Goal: Task Accomplishment & Management: Manage account settings

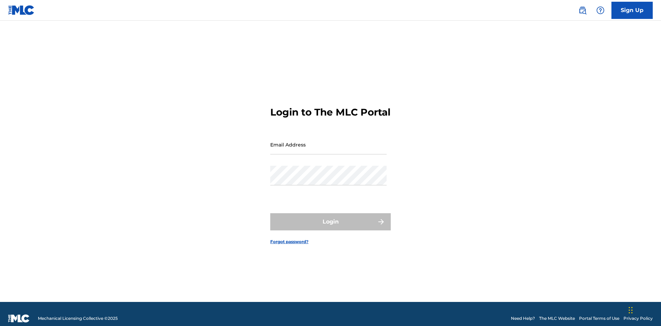
scroll to position [9, 0]
click at [328, 141] on input "Email Address" at bounding box center [328, 145] width 116 height 20
type input "[EMAIL_ADDRESS][DOMAIN_NAME]"
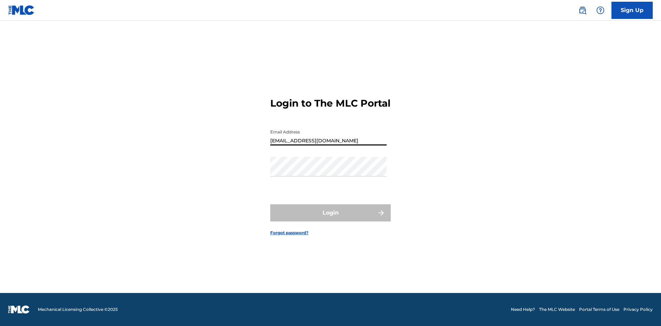
click at [330, 219] on button "Login" at bounding box center [330, 212] width 120 height 17
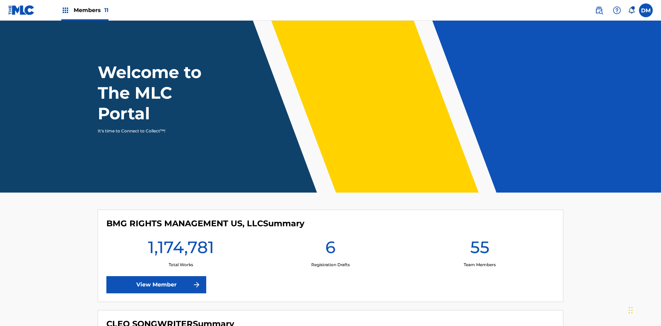
click at [85, 10] on span "Members 11" at bounding box center [91, 10] width 35 height 8
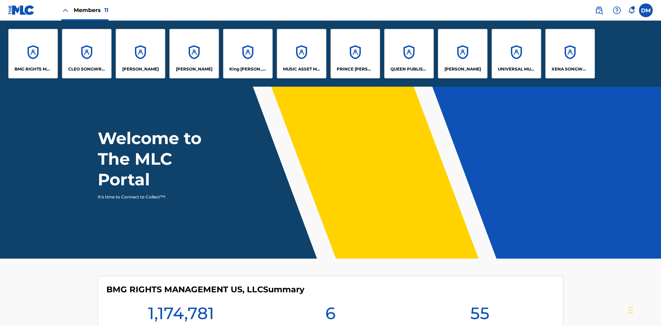
click at [247, 69] on p "King [PERSON_NAME]" at bounding box center [248, 69] width 38 height 6
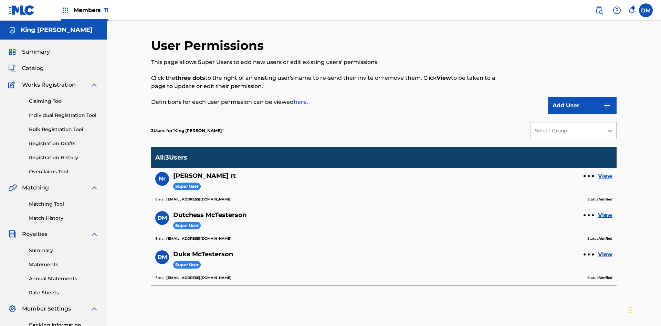
click at [605, 211] on link "View" at bounding box center [605, 215] width 14 height 8
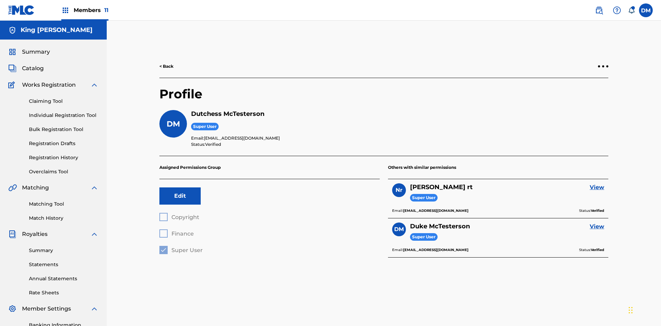
click at [180, 188] on button "Edit" at bounding box center [179, 196] width 41 height 17
click at [180, 188] on button "Cancel" at bounding box center [179, 196] width 41 height 17
click at [645, 10] on label at bounding box center [646, 10] width 14 height 14
click at [645, 10] on input "DM Duke McTesterson duke.mctesterson@gmail.com Notification Preferences Profile…" at bounding box center [645, 10] width 0 height 0
click at [579, 97] on p "Log out" at bounding box center [579, 97] width 16 height 6
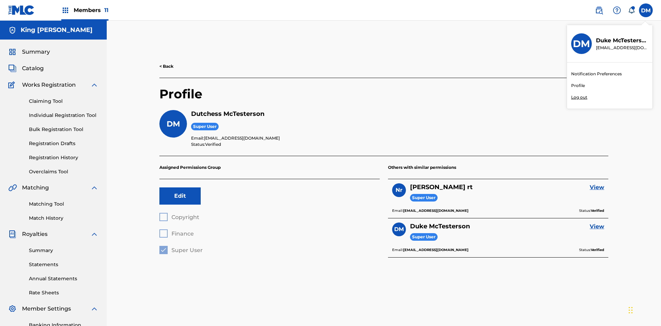
click at [645, 10] on input "DM Duke McTesterson duke.mctesterson@gmail.com Notification Preferences Profile…" at bounding box center [645, 10] width 0 height 0
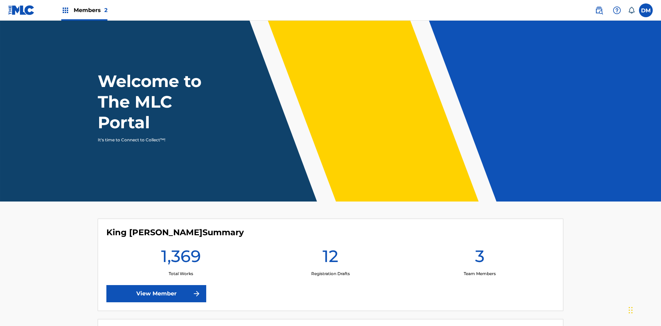
click at [84, 10] on span "Members 2" at bounding box center [91, 10] width 34 height 8
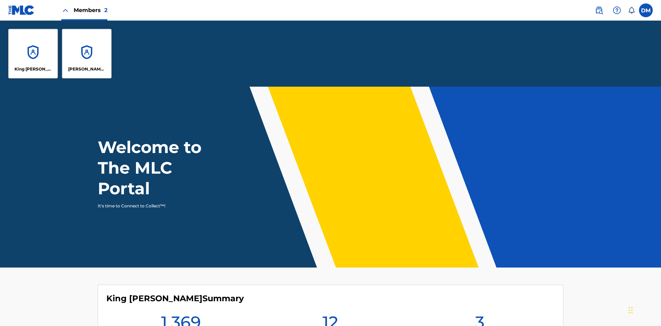
click at [33, 69] on p "King [PERSON_NAME]" at bounding box center [33, 69] width 38 height 6
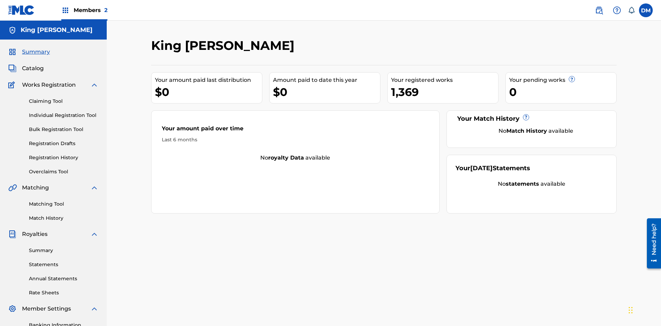
click at [35, 48] on span "Summary" at bounding box center [36, 52] width 28 height 8
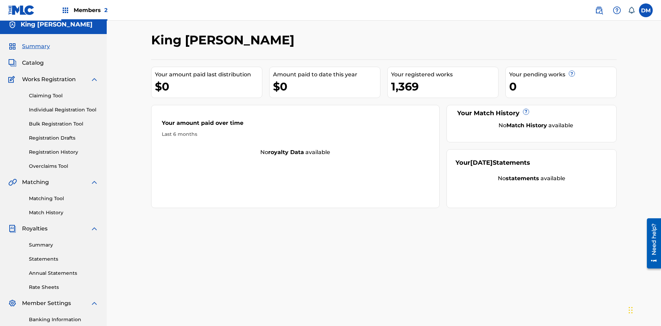
click at [35, 45] on span "Summary" at bounding box center [36, 46] width 28 height 8
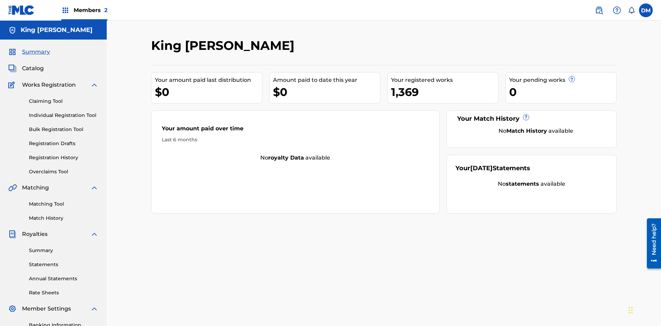
scroll to position [100, 0]
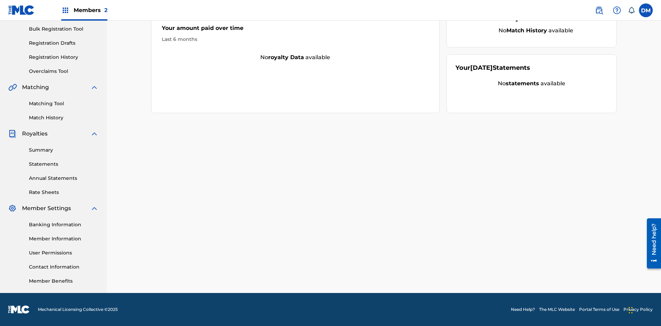
click at [64, 104] on link "Matching Tool" at bounding box center [63, 103] width 69 height 7
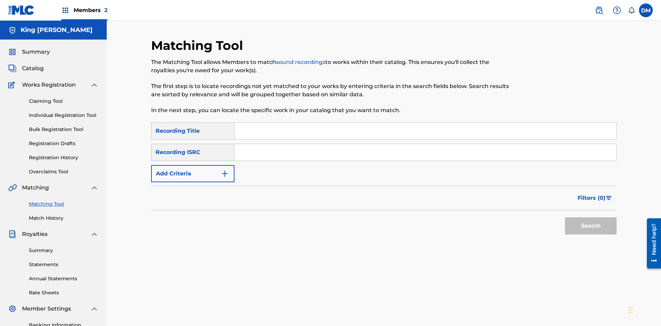
scroll to position [100, 0]
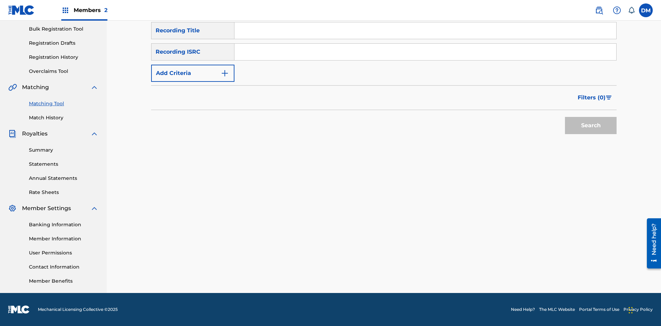
click at [64, 118] on link "Match History" at bounding box center [63, 117] width 69 height 7
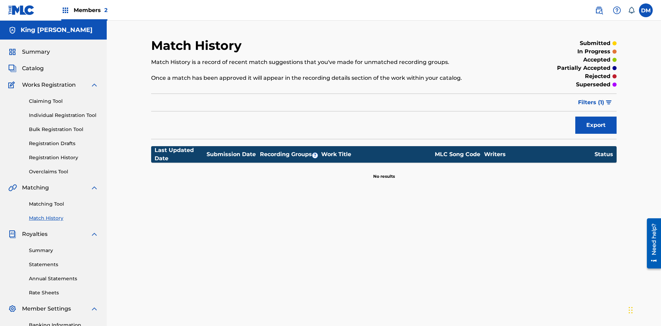
scroll to position [100, 0]
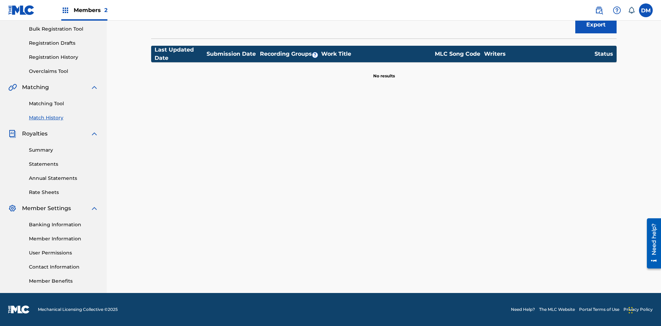
click at [64, 281] on link "Member Benefits" at bounding box center [63, 281] width 69 height 7
click at [64, 253] on link "User Permissions" at bounding box center [63, 252] width 69 height 7
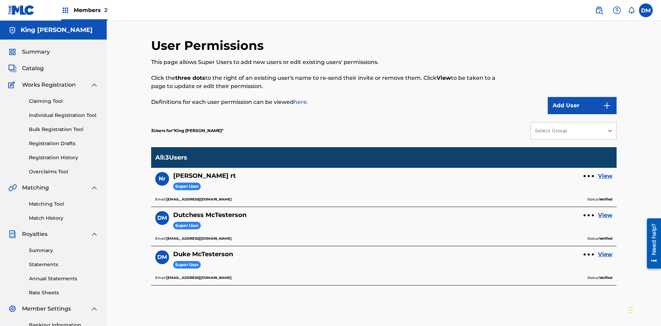
click at [64, 168] on link "Overclaims Tool" at bounding box center [63, 171] width 69 height 7
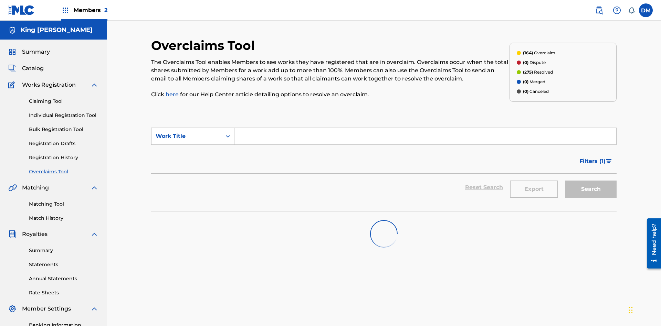
click at [33, 64] on span "Catalog" at bounding box center [33, 68] width 22 height 8
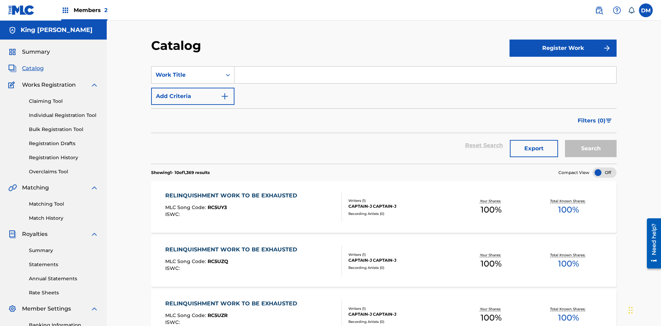
click at [64, 98] on link "Claiming Tool" at bounding box center [63, 101] width 69 height 7
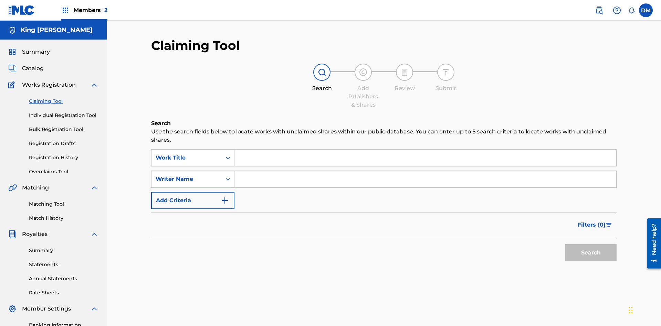
click at [64, 112] on link "Individual Registration Tool" at bounding box center [63, 115] width 69 height 7
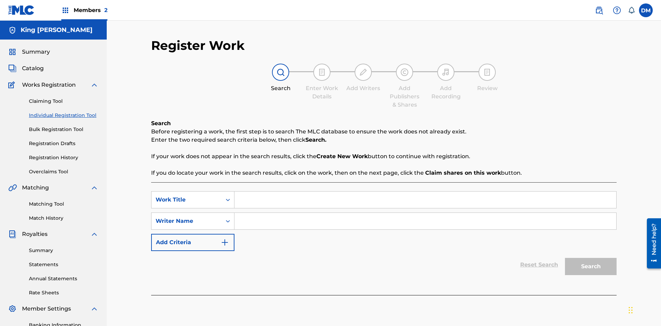
click at [64, 126] on link "Bulk Registration Tool" at bounding box center [63, 129] width 69 height 7
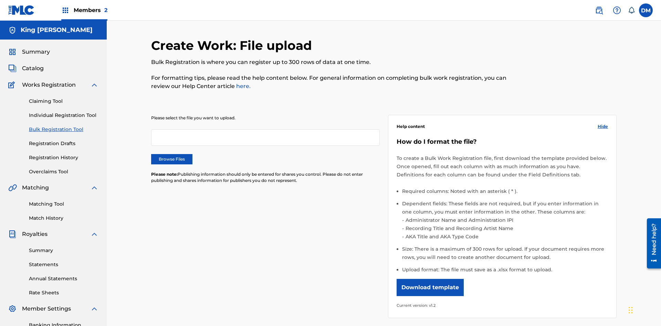
scroll to position [0, 151]
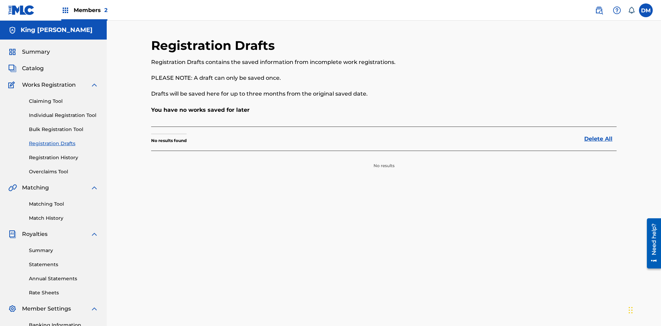
scroll to position [100, 0]
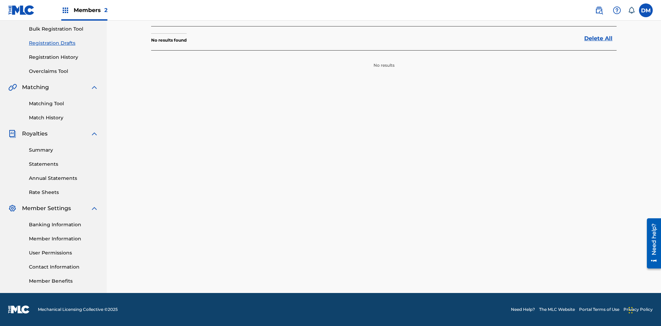
click at [64, 57] on link "Registration History" at bounding box center [63, 57] width 69 height 7
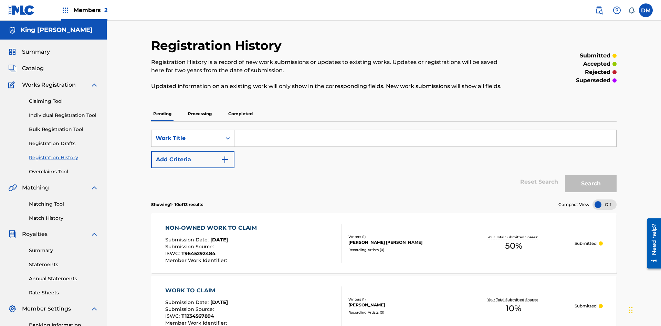
click at [64, 247] on link "Summary" at bounding box center [63, 250] width 69 height 7
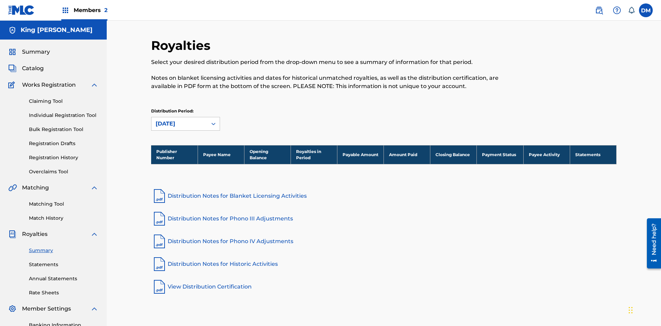
click at [64, 261] on link "Statements" at bounding box center [63, 264] width 69 height 7
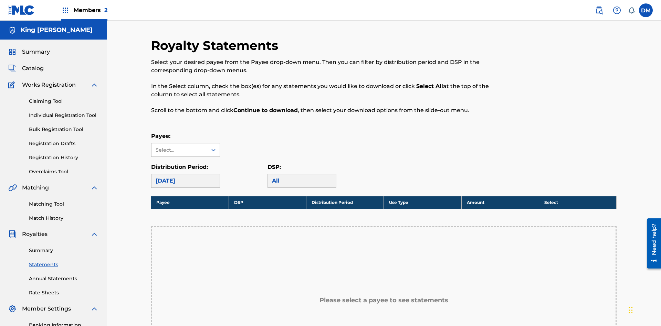
click at [64, 275] on link "Annual Statements" at bounding box center [63, 278] width 69 height 7
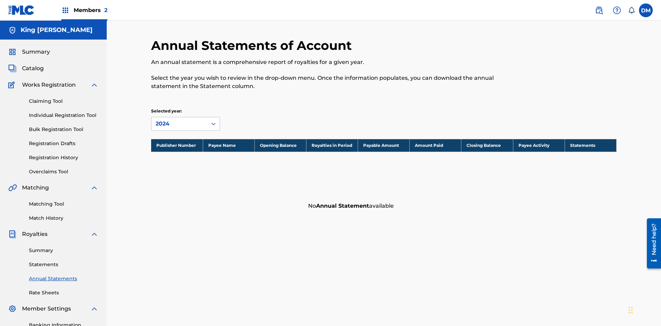
click at [64, 289] on link "Rate Sheets" at bounding box center [63, 292] width 69 height 7
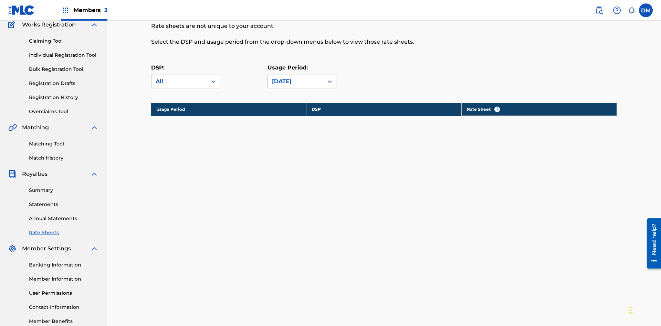
click at [64, 261] on link "Banking Information" at bounding box center [63, 264] width 69 height 7
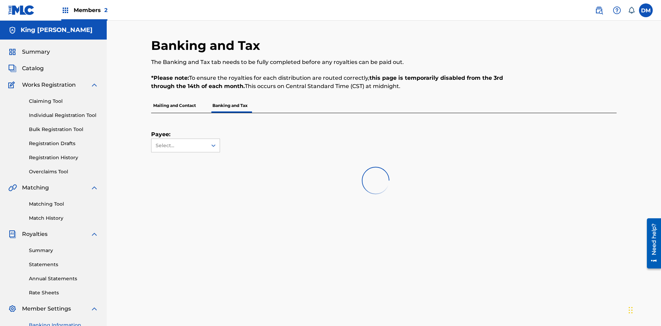
scroll to position [100, 0]
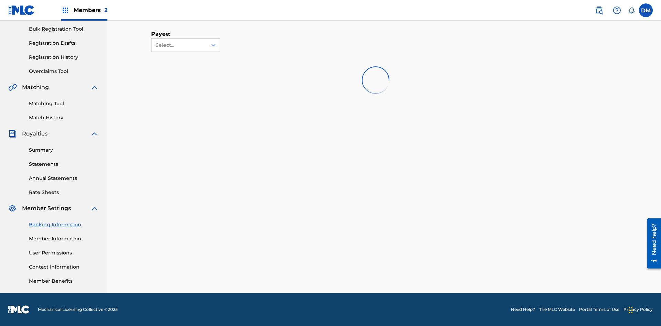
click at [64, 239] on link "Member Information" at bounding box center [63, 238] width 69 height 7
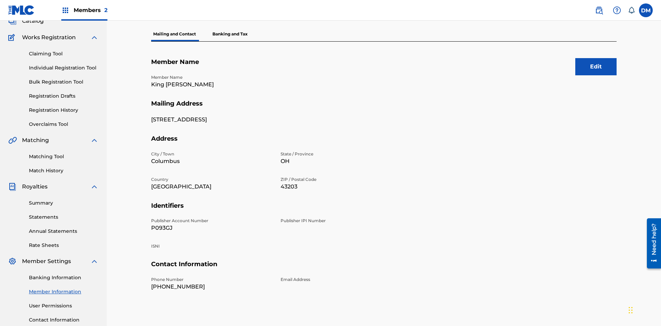
click at [64, 317] on link "Contact Information" at bounding box center [63, 320] width 69 height 7
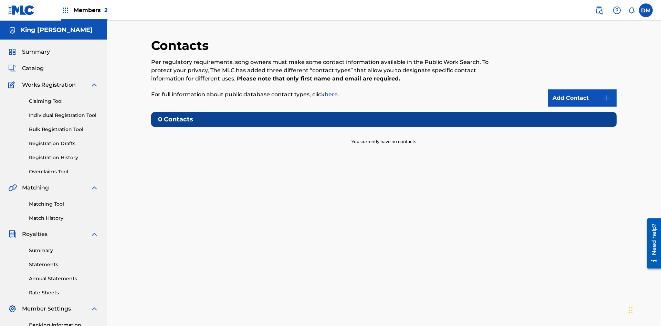
click at [645, 10] on label at bounding box center [646, 10] width 14 height 14
click at [645, 10] on input "DM Dutchess McTesterson dutchess.mctesterson@gmail.com Notification Preferences…" at bounding box center [645, 10] width 0 height 0
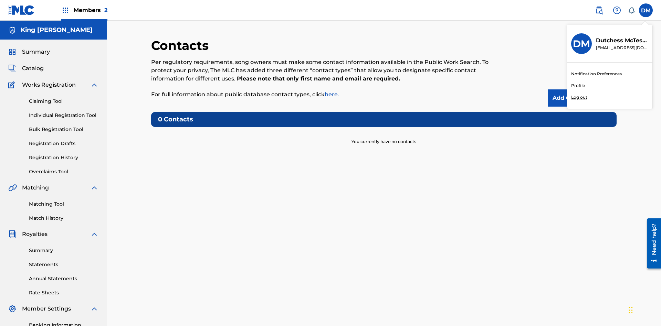
click at [579, 97] on p "Log out" at bounding box center [579, 97] width 16 height 6
click at [645, 10] on input "DM Dutchess McTesterson dutchess.mctesterson@gmail.com Notification Preferences…" at bounding box center [645, 10] width 0 height 0
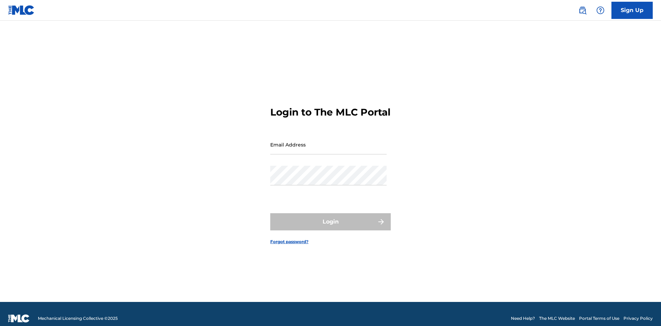
click at [328, 141] on input "Email Address" at bounding box center [328, 145] width 116 height 20
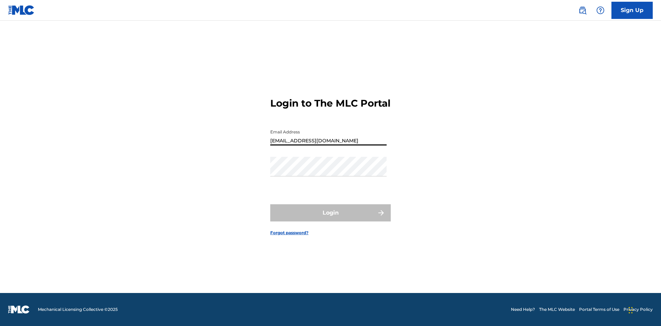
type input "Duke.McTesterson@gmail.com"
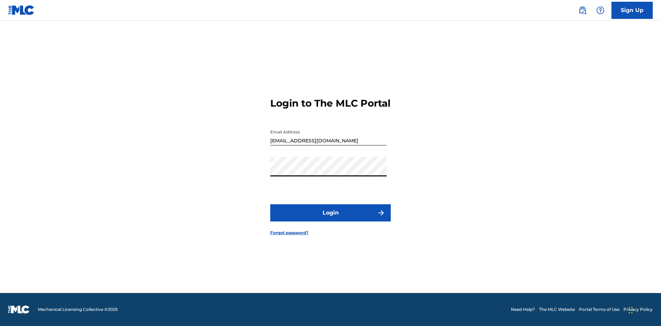
click at [330, 219] on button "Login" at bounding box center [330, 212] width 120 height 17
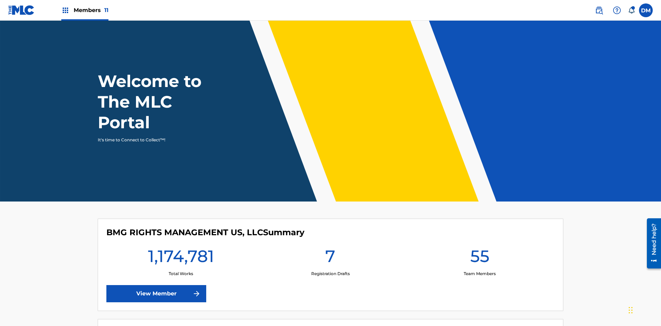
scroll to position [30, 0]
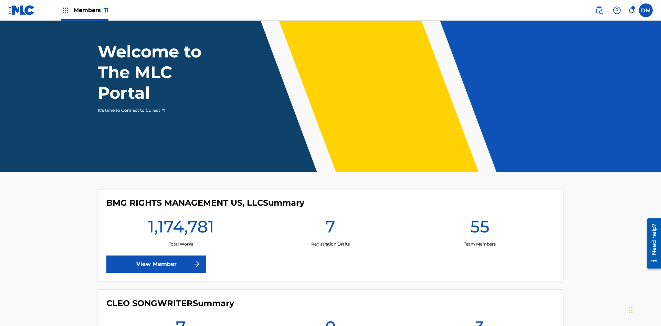
click at [85, 10] on span "Members 11" at bounding box center [91, 10] width 35 height 8
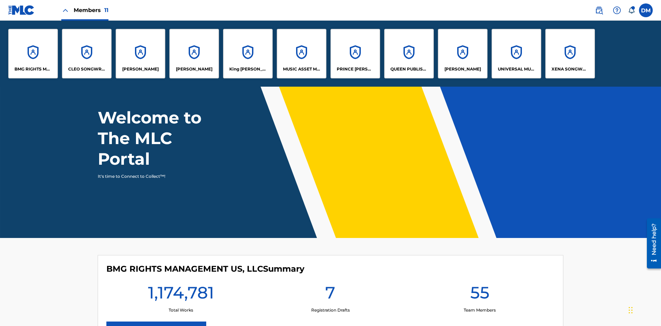
scroll to position [0, 0]
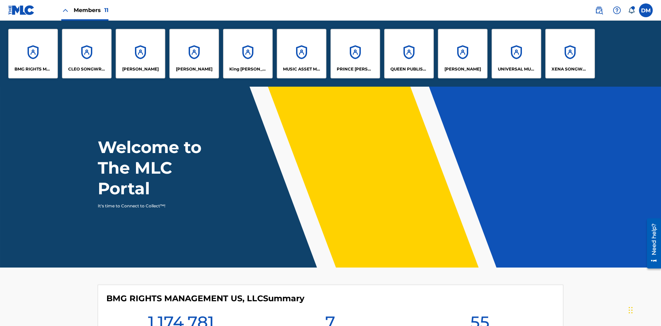
click at [247, 69] on p "King [PERSON_NAME]" at bounding box center [248, 69] width 38 height 6
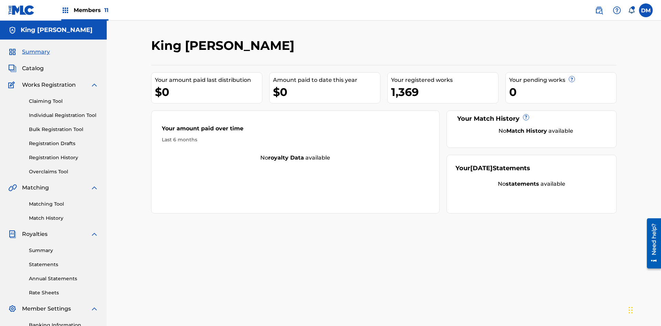
scroll to position [100, 0]
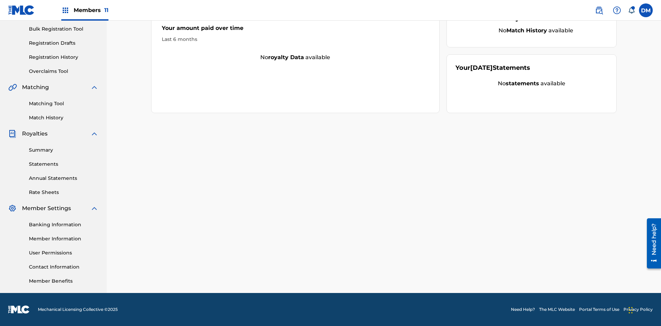
click at [64, 253] on link "User Permissions" at bounding box center [63, 252] width 69 height 7
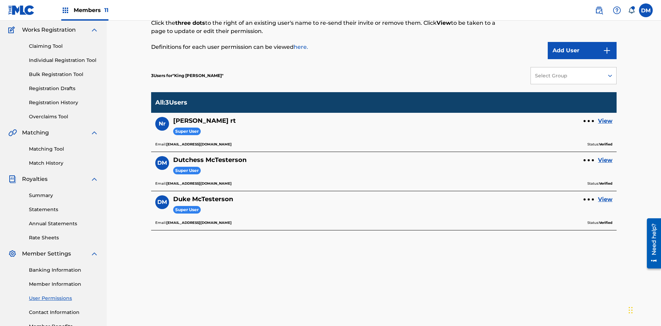
click at [605, 156] on link "View" at bounding box center [605, 160] width 14 height 8
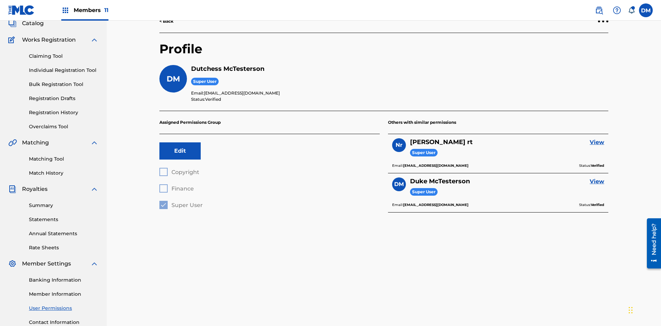
scroll to position [100, 0]
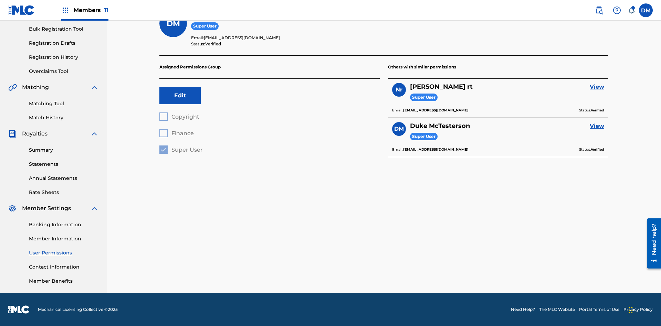
click at [180, 96] on button "Edit" at bounding box center [179, 95] width 41 height 17
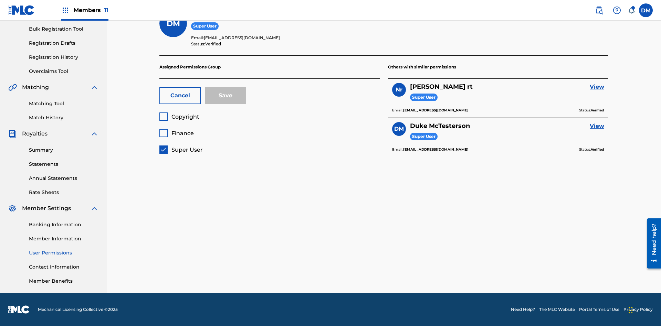
click at [181, 150] on span "Super User" at bounding box center [186, 150] width 31 height 7
click at [176, 133] on span "Finance" at bounding box center [182, 133] width 22 height 7
click at [225, 96] on button "Save" at bounding box center [225, 95] width 41 height 17
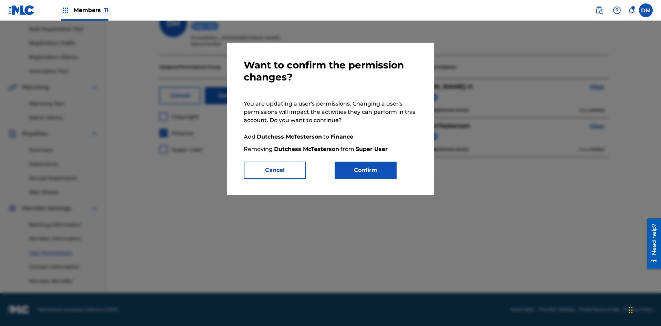
click at [365, 170] on button "Confirm" at bounding box center [365, 170] width 62 height 17
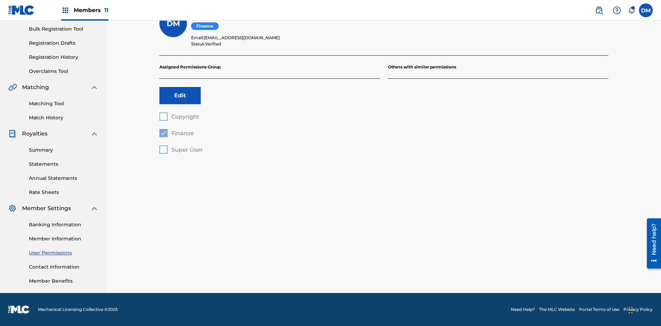
scroll to position [62, 0]
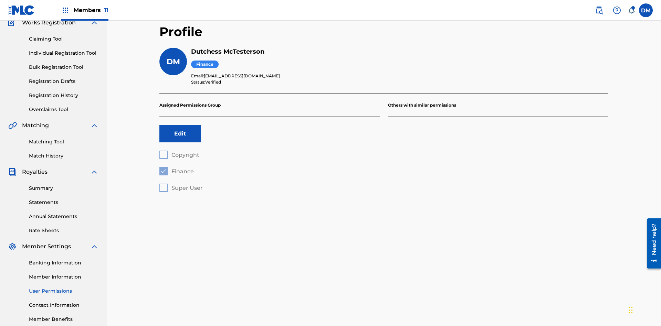
click at [645, 10] on label at bounding box center [646, 10] width 14 height 14
click at [645, 10] on input "[PERSON_NAME] [PERSON_NAME] [PERSON_NAME][EMAIL_ADDRESS][DOMAIN_NAME] Notificat…" at bounding box center [645, 10] width 0 height 0
click at [579, 97] on p "Log out" at bounding box center [579, 97] width 16 height 6
click input "[PERSON_NAME] [PERSON_NAME] [PERSON_NAME][EMAIL_ADDRESS][DOMAIN_NAME] Notificat…"
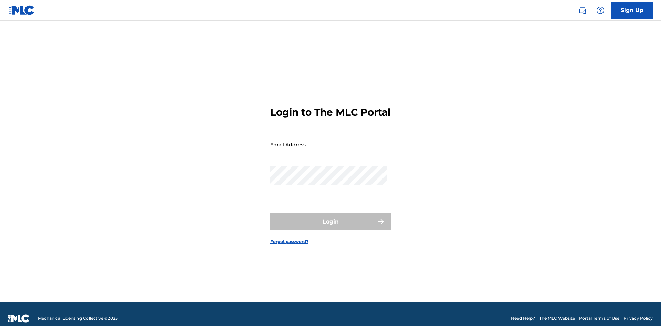
click at [328, 141] on input "Email Address" at bounding box center [328, 145] width 116 height 20
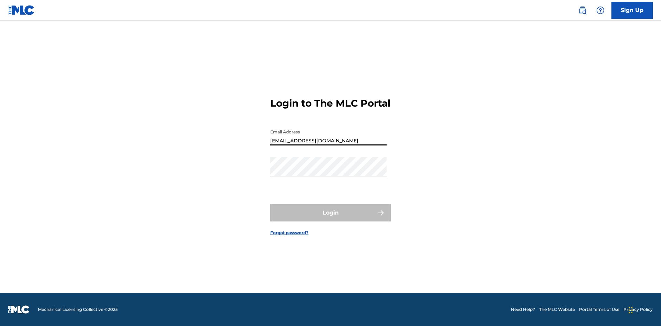
type input "[EMAIL_ADDRESS][DOMAIN_NAME]"
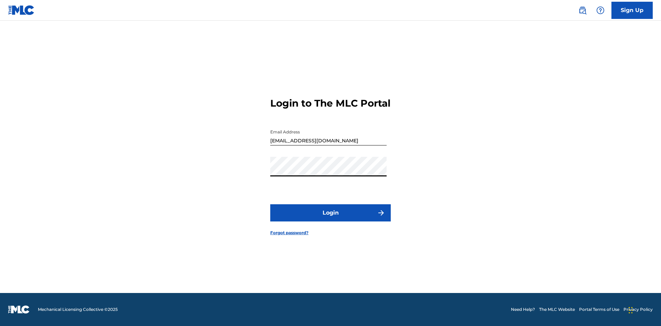
click at [330, 219] on button "Login" at bounding box center [330, 212] width 120 height 17
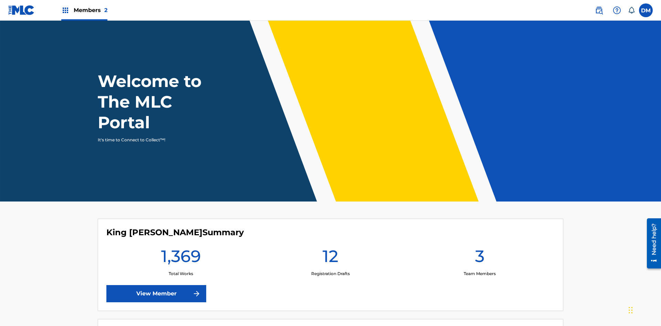
click at [84, 10] on span "Members 2" at bounding box center [91, 10] width 34 height 8
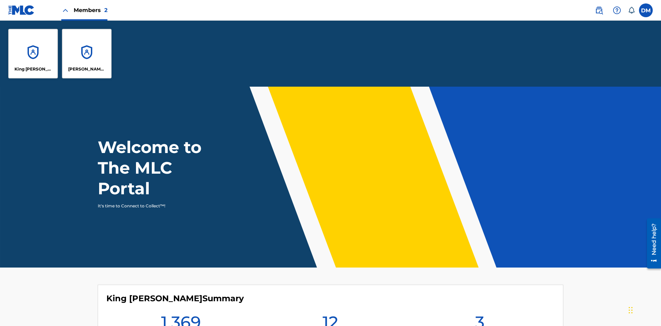
click at [33, 69] on p "King [PERSON_NAME]" at bounding box center [33, 69] width 38 height 6
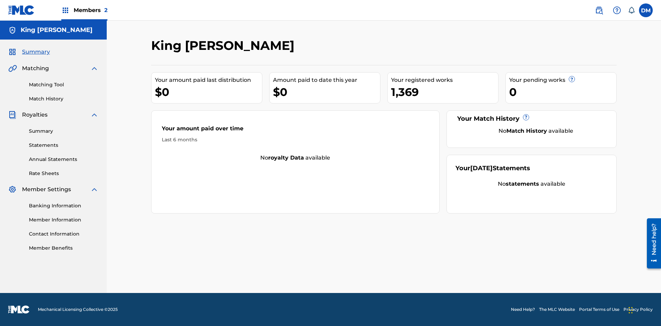
click at [35, 52] on span "Summary" at bounding box center [36, 52] width 28 height 8
click at [64, 85] on link "Matching Tool" at bounding box center [63, 84] width 69 height 7
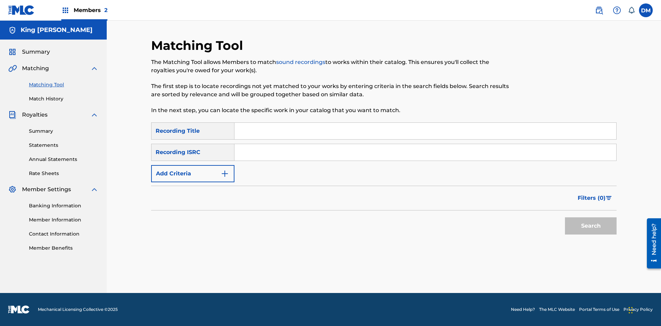
click at [64, 99] on link "Match History" at bounding box center [63, 98] width 69 height 7
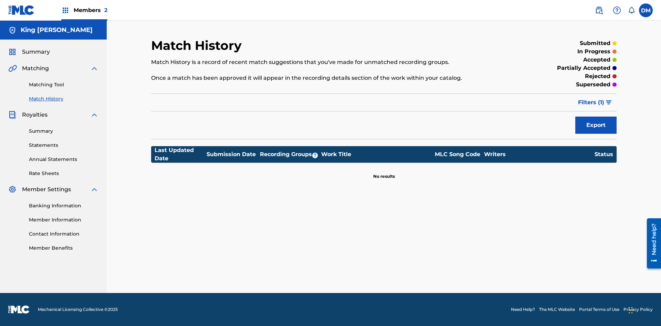
click at [64, 248] on link "Member Benefits" at bounding box center [63, 248] width 69 height 7
click at [64, 131] on link "Summary" at bounding box center [63, 131] width 69 height 7
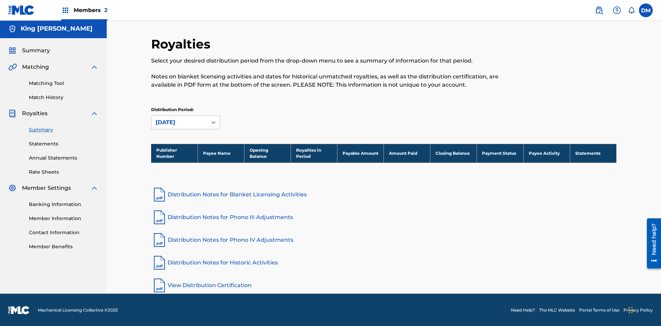
click at [64, 143] on link "Statements" at bounding box center [63, 143] width 69 height 7
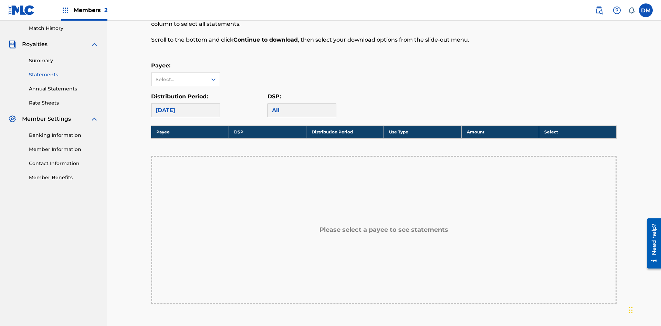
click at [64, 85] on link "Annual Statements" at bounding box center [63, 88] width 69 height 7
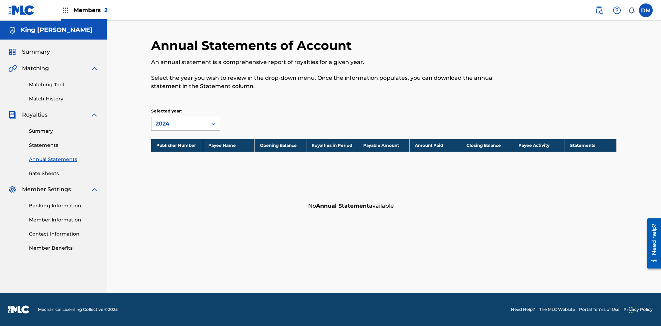
click at [64, 173] on link "Rate Sheets" at bounding box center [63, 173] width 69 height 7
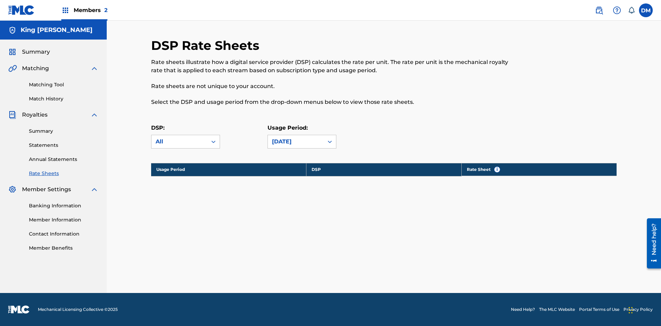
click at [64, 206] on link "Banking Information" at bounding box center [63, 205] width 69 height 7
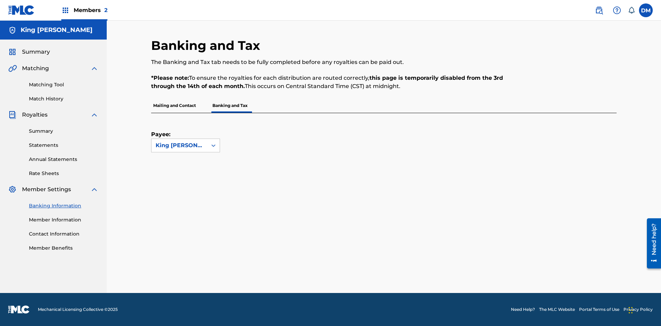
click at [64, 220] on link "Member Information" at bounding box center [63, 219] width 69 height 7
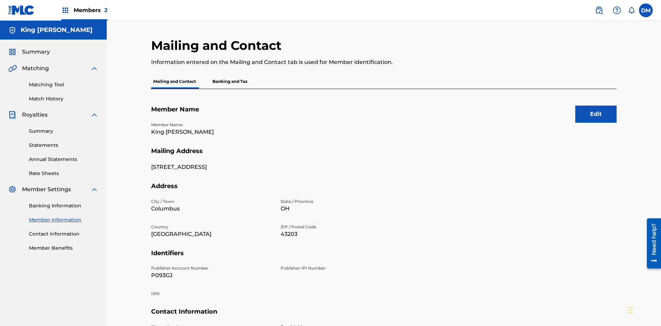
scroll to position [73, 0]
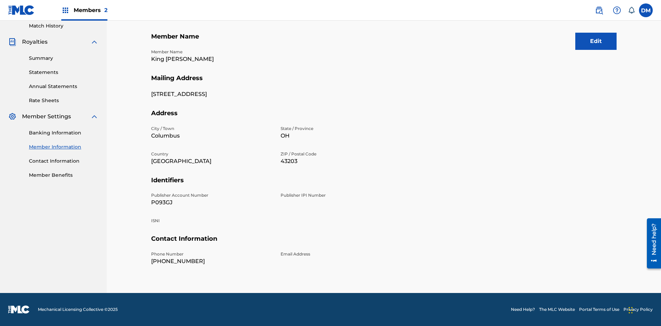
click at [64, 161] on link "Contact Information" at bounding box center [63, 161] width 69 height 7
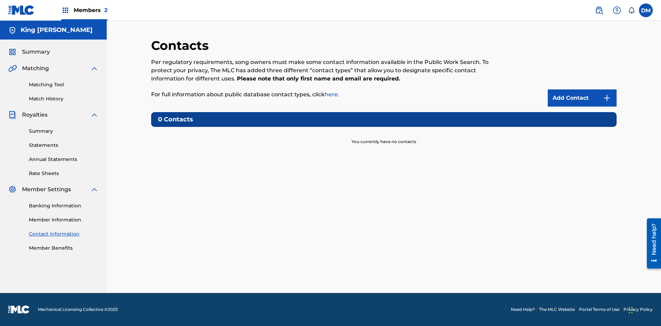
click at [645, 10] on label at bounding box center [646, 10] width 14 height 14
click at [645, 10] on input "DM Dutchess McTesterson dutchess.mctesterson@gmail.com Notification Preferences…" at bounding box center [645, 10] width 0 height 0
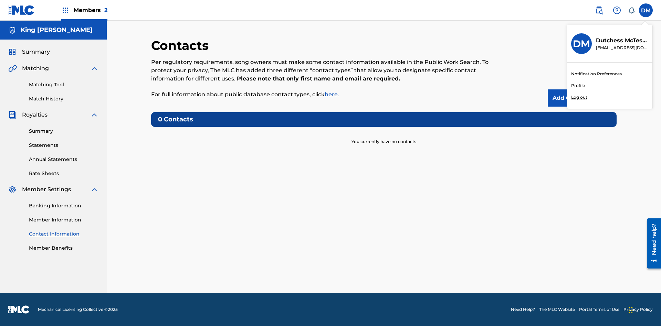
click at [579, 97] on p "Log out" at bounding box center [579, 97] width 16 height 6
click at [645, 10] on input "DM Dutchess McTesterson dutchess.mctesterson@gmail.com Notification Preferences…" at bounding box center [645, 10] width 0 height 0
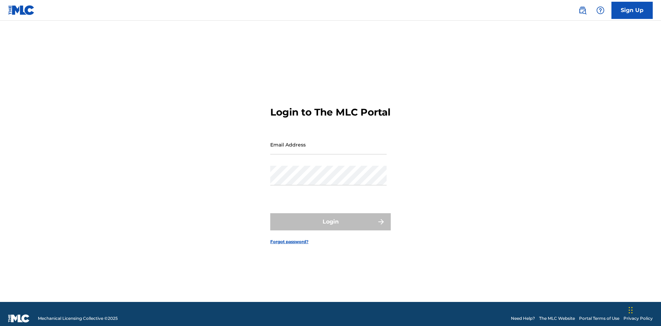
click at [328, 141] on input "Email Address" at bounding box center [328, 145] width 116 height 20
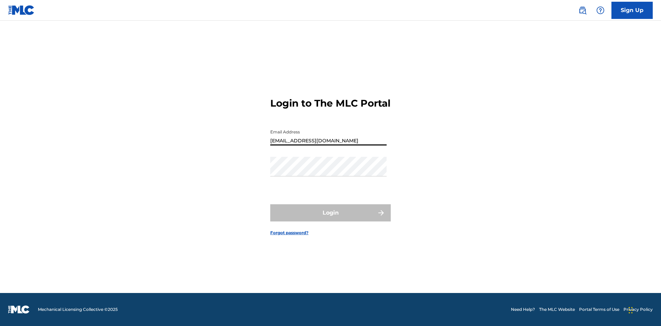
type input "[EMAIL_ADDRESS][DOMAIN_NAME]"
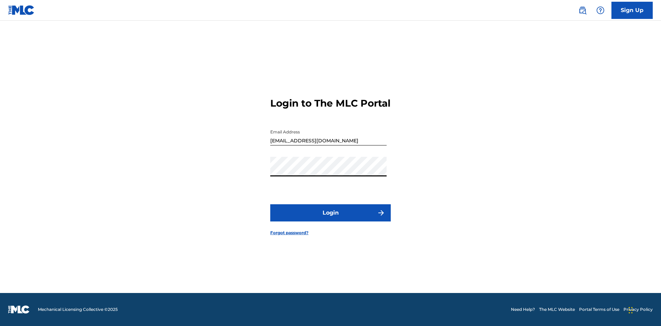
click at [330, 219] on button "Login" at bounding box center [330, 212] width 120 height 17
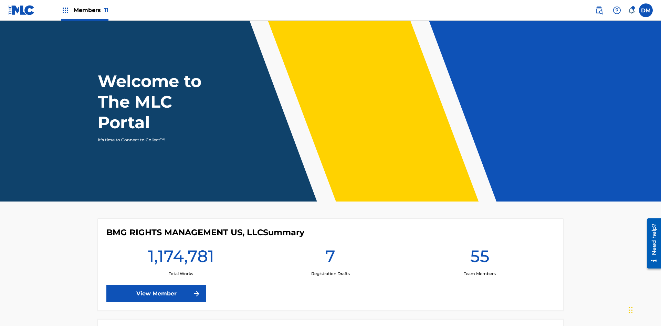
scroll to position [30, 0]
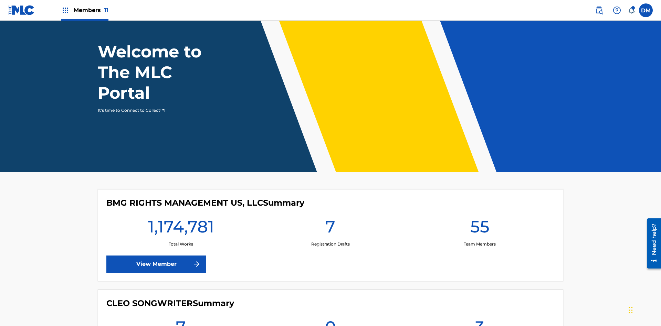
click at [85, 10] on span "Members 11" at bounding box center [91, 10] width 35 height 8
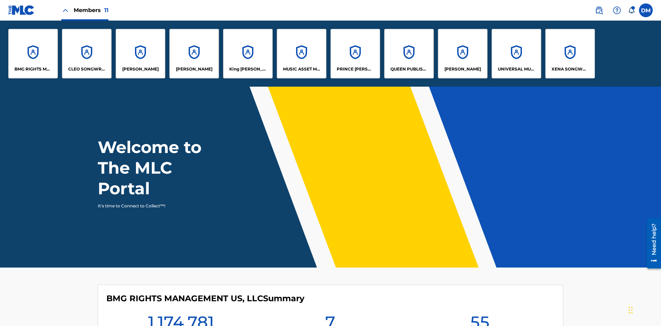
scroll to position [0, 0]
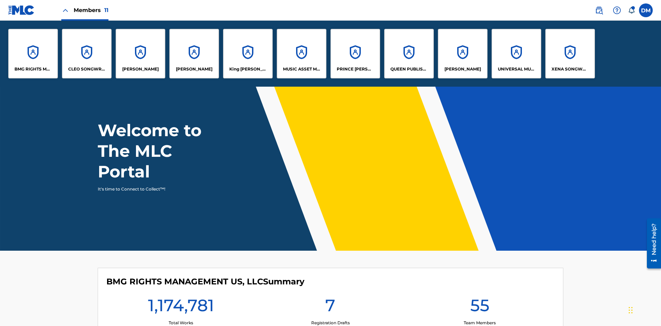
click at [247, 69] on p "King [PERSON_NAME]" at bounding box center [248, 69] width 38 height 6
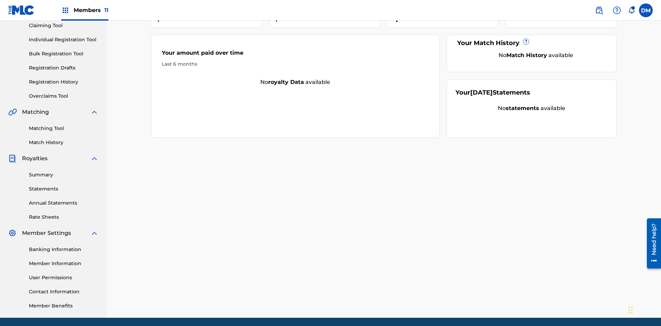
click at [64, 274] on link "User Permissions" at bounding box center [63, 277] width 69 height 7
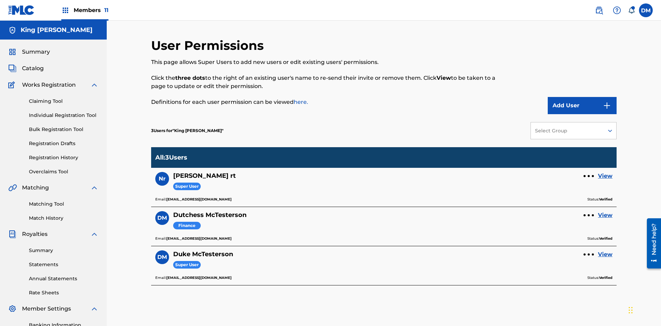
click at [605, 211] on link "View" at bounding box center [605, 215] width 14 height 8
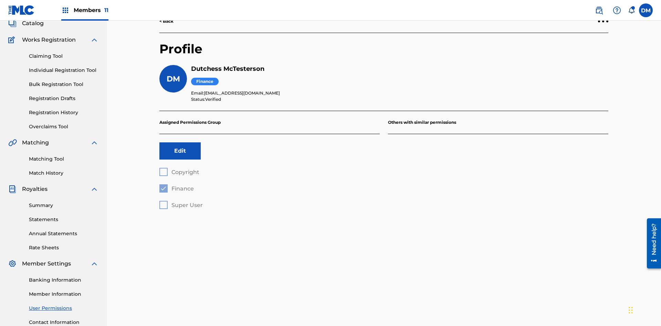
click at [180, 142] on button "Edit" at bounding box center [179, 150] width 41 height 17
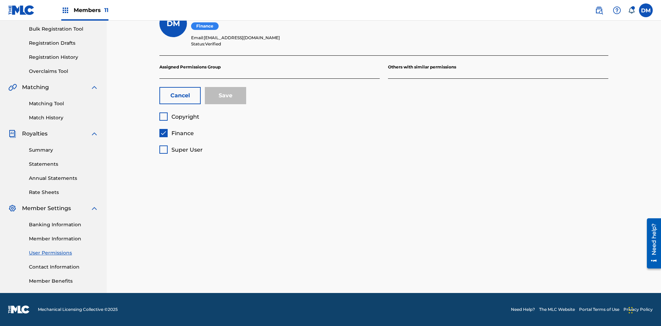
click at [176, 133] on span "Finance" at bounding box center [182, 133] width 22 height 7
click at [179, 117] on span "Copyright" at bounding box center [185, 117] width 28 height 7
click at [225, 96] on button "Save" at bounding box center [225, 95] width 41 height 17
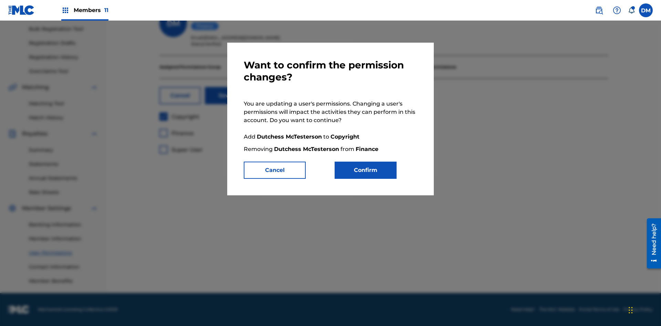
click at [365, 170] on button "Confirm" at bounding box center [365, 170] width 62 height 17
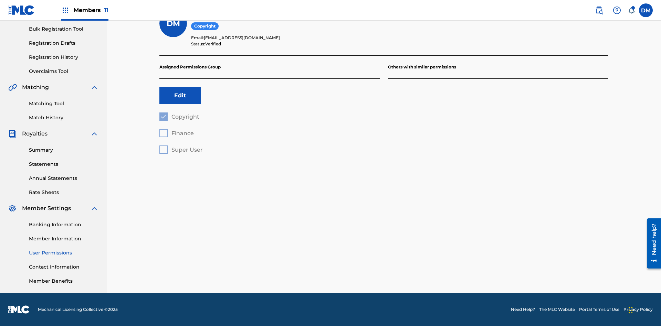
scroll to position [62, 0]
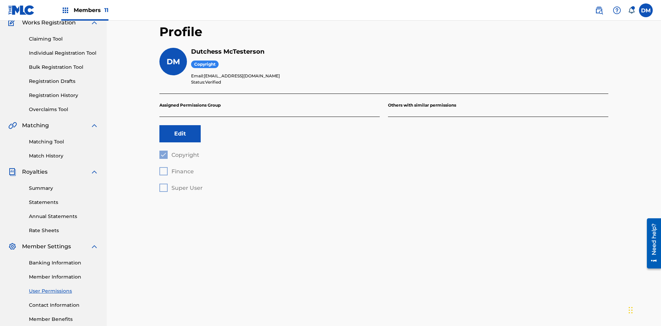
click at [645, 10] on label at bounding box center [646, 10] width 14 height 14
click at [645, 10] on input "DM Duke McTesterson duke.mctesterson@gmail.com Notification Preferences Profile…" at bounding box center [645, 10] width 0 height 0
click at [579, 97] on p "Log out" at bounding box center [579, 97] width 16 height 6
click at [645, 10] on input "DM Duke McTesterson duke.mctesterson@gmail.com Notification Preferences Profile…" at bounding box center [645, 10] width 0 height 0
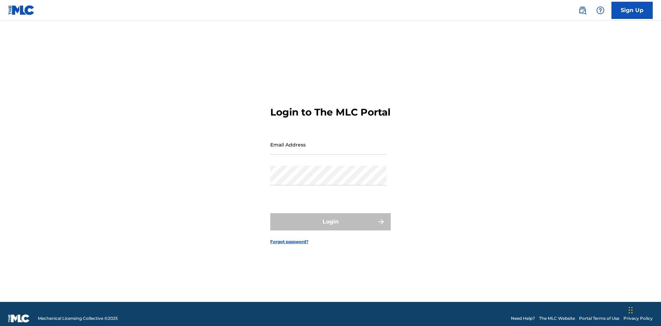
click at [328, 141] on input "Email Address" at bounding box center [328, 145] width 116 height 20
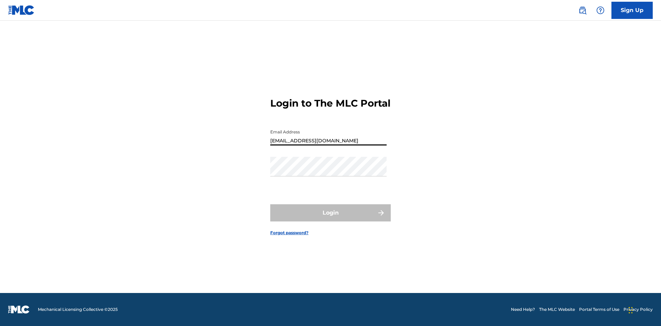
type input "[EMAIL_ADDRESS][DOMAIN_NAME]"
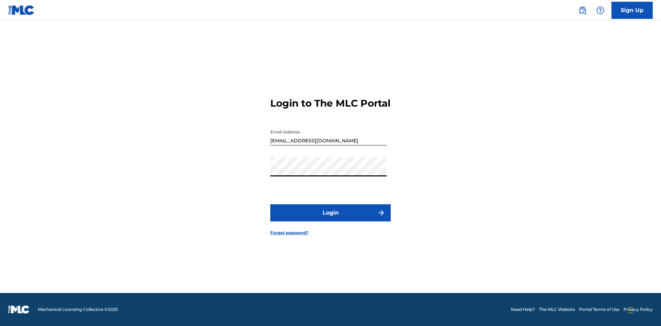
click at [330, 219] on button "Login" at bounding box center [330, 212] width 120 height 17
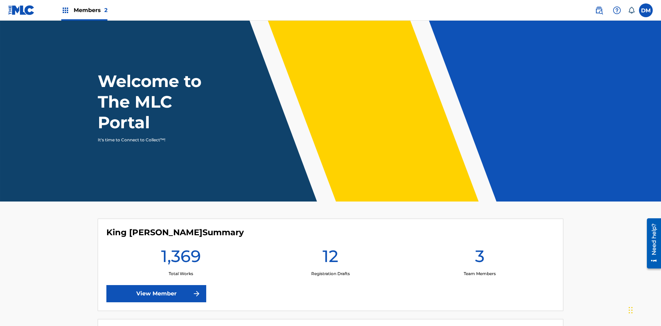
scroll to position [30, 0]
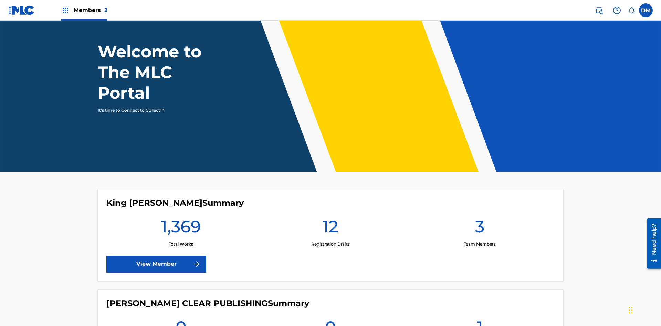
click at [84, 10] on span "Members 2" at bounding box center [91, 10] width 34 height 8
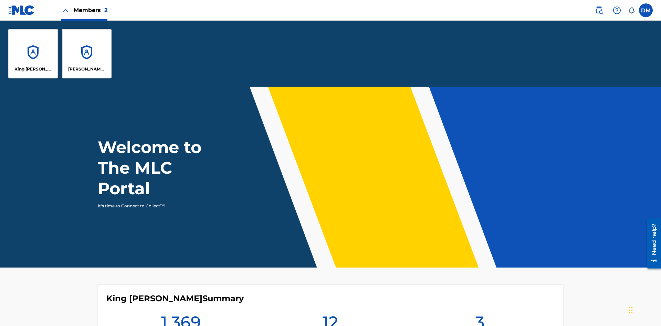
click at [33, 69] on p "King [PERSON_NAME]" at bounding box center [33, 69] width 38 height 6
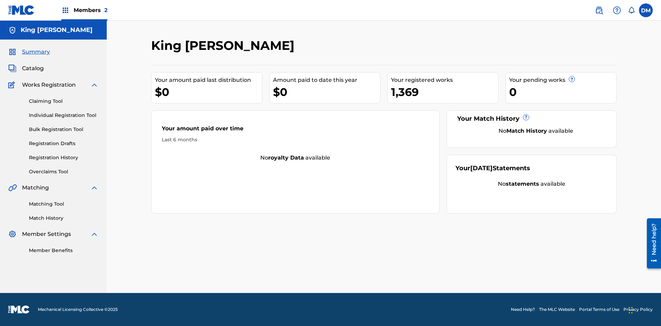
click at [35, 52] on span "Summary" at bounding box center [36, 52] width 28 height 8
click at [64, 204] on link "Matching Tool" at bounding box center [63, 204] width 69 height 7
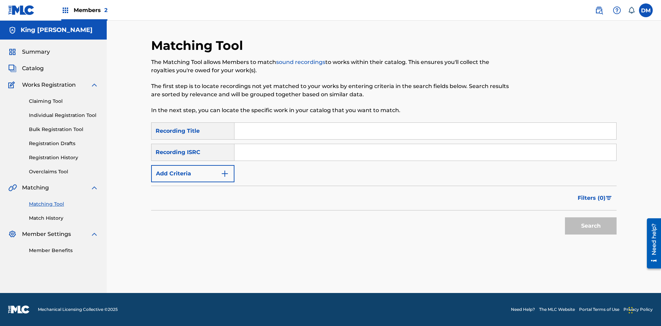
click at [64, 218] on link "Match History" at bounding box center [63, 218] width 69 height 7
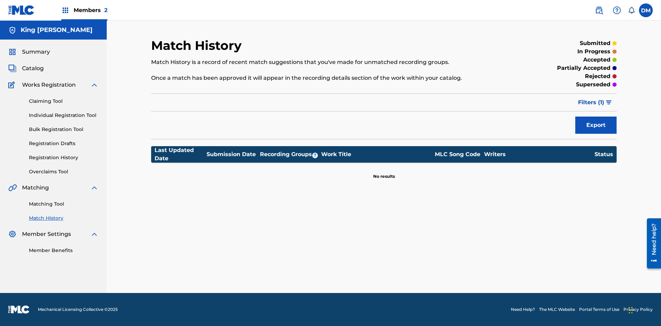
click at [64, 250] on link "Member Benefits" at bounding box center [63, 250] width 69 height 7
click at [64, 172] on link "Overclaims Tool" at bounding box center [63, 171] width 69 height 7
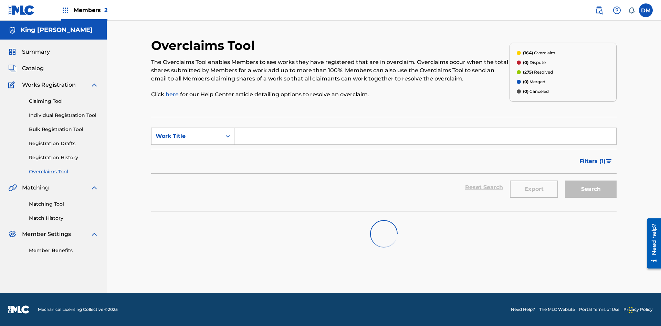
click at [33, 68] on span "Catalog" at bounding box center [33, 68] width 22 height 8
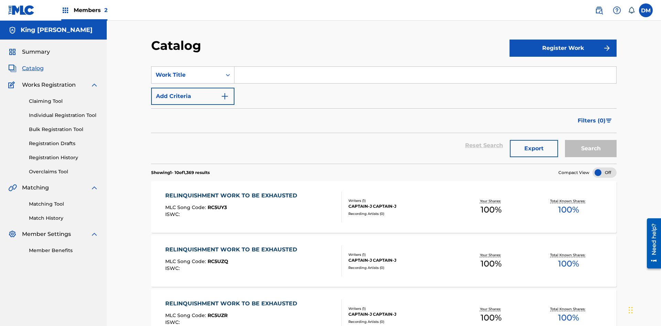
scroll to position [56, 0]
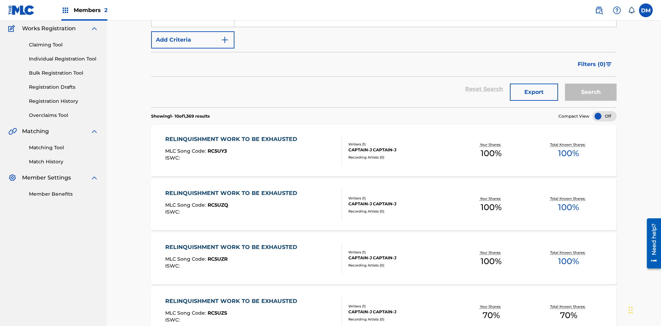
click at [64, 45] on link "Claiming Tool" at bounding box center [63, 44] width 69 height 7
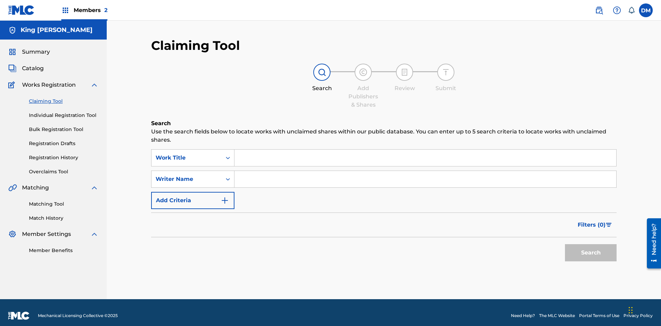
click at [64, 112] on link "Individual Registration Tool" at bounding box center [63, 115] width 69 height 7
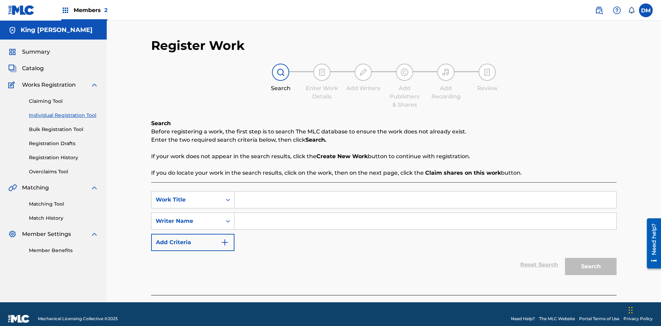
click at [64, 126] on link "Bulk Registration Tool" at bounding box center [63, 129] width 69 height 7
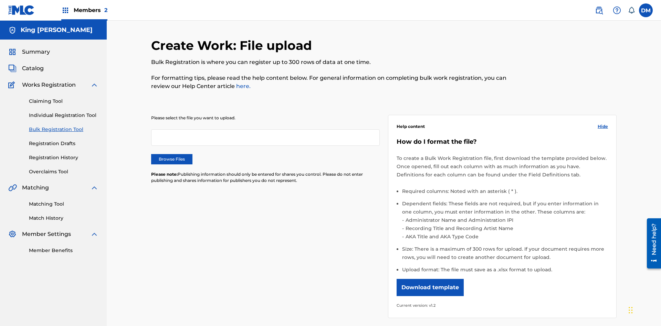
scroll to position [0, 151]
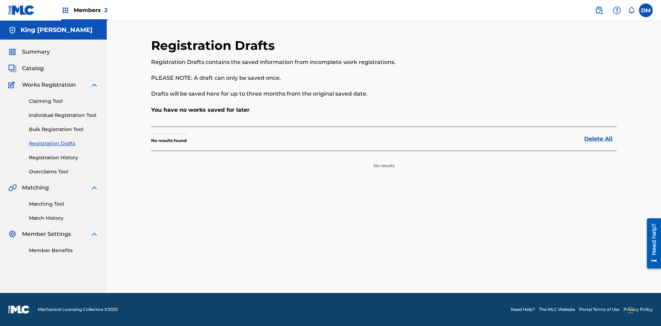
click at [64, 158] on link "Registration History" at bounding box center [63, 157] width 69 height 7
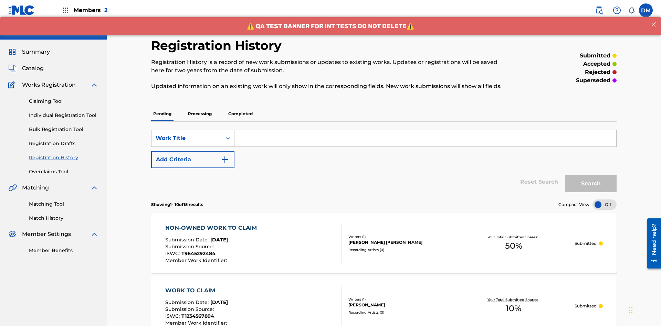
click at [645, 10] on label at bounding box center [646, 10] width 14 height 14
click at [645, 10] on input "[PERSON_NAME] [PERSON_NAME] [EMAIL_ADDRESS][DOMAIN_NAME] Notification Preferenc…" at bounding box center [645, 10] width 0 height 0
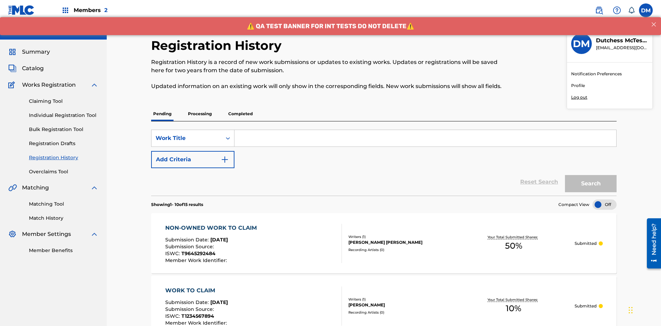
click at [579, 97] on p "Log out" at bounding box center [579, 97] width 16 height 6
click at [645, 10] on input "DM Dutchess McTesterson dutchess.mctesterson@gmail.com Notification Preferences…" at bounding box center [645, 10] width 0 height 0
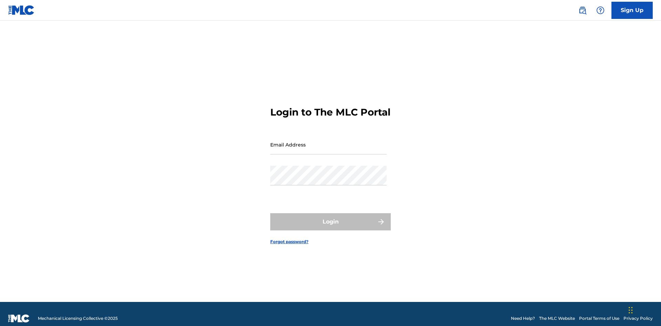
scroll to position [9, 0]
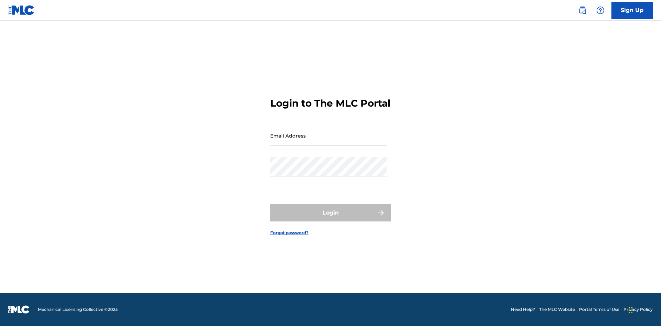
click at [328, 141] on input "Email Address" at bounding box center [328, 136] width 116 height 20
type input "[EMAIL_ADDRESS][DOMAIN_NAME]"
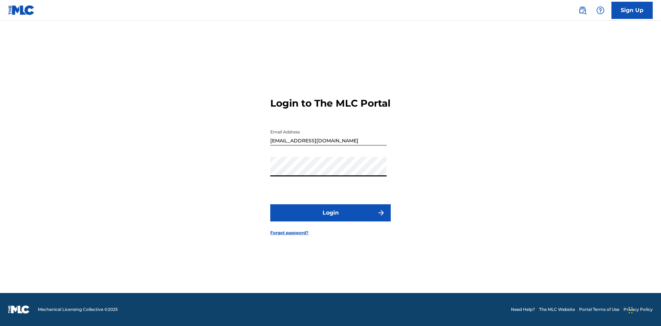
click at [330, 219] on button "Login" at bounding box center [330, 212] width 120 height 17
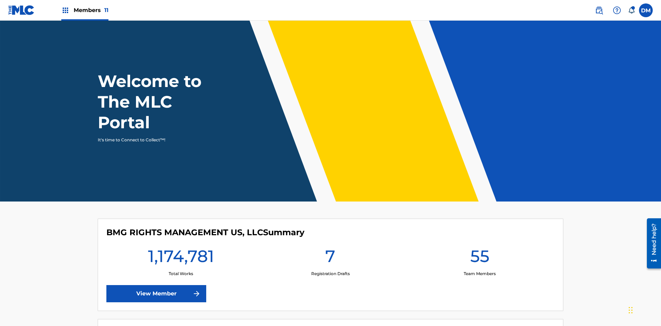
scroll to position [30, 0]
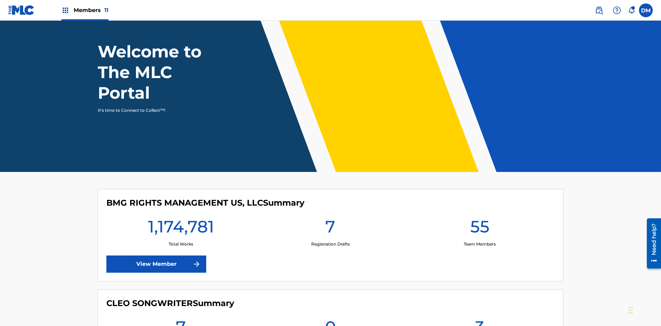
click at [85, 10] on span "Members 11" at bounding box center [91, 10] width 35 height 8
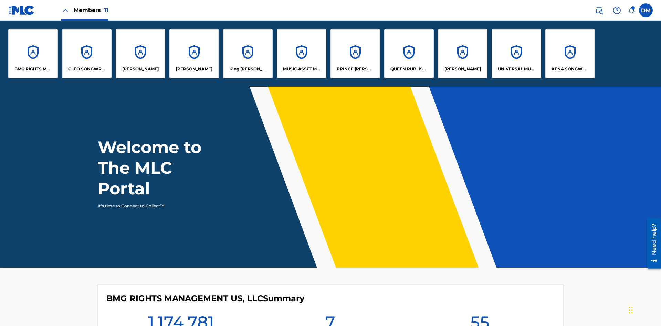
click at [247, 69] on p "King [PERSON_NAME]" at bounding box center [248, 69] width 38 height 6
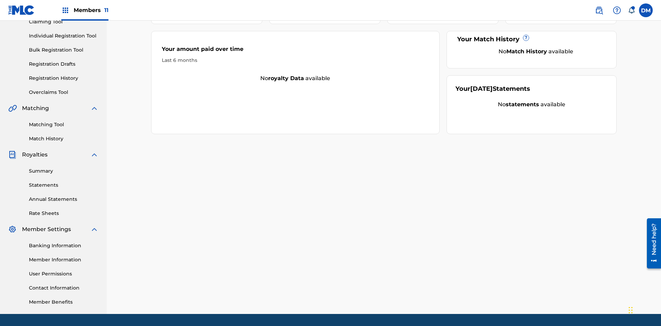
click at [64, 270] on link "User Permissions" at bounding box center [63, 273] width 69 height 7
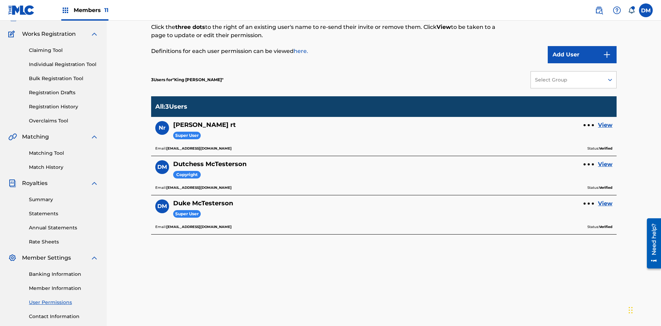
click at [605, 160] on link "View" at bounding box center [605, 164] width 14 height 8
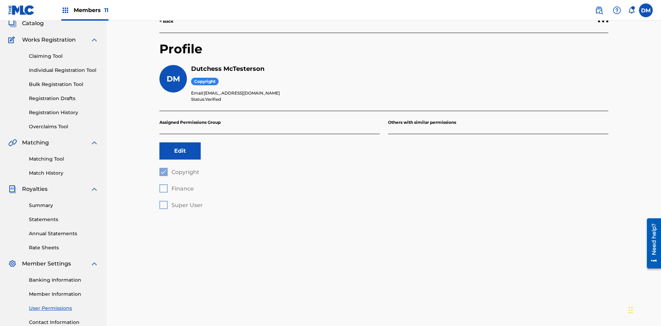
scroll to position [100, 0]
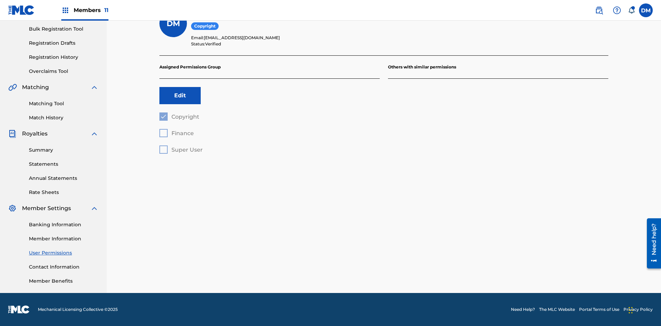
click at [180, 96] on button "Edit" at bounding box center [179, 95] width 41 height 17
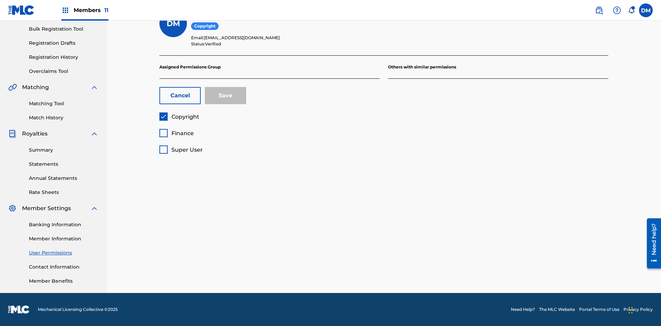
click at [176, 133] on span "Finance" at bounding box center [182, 133] width 22 height 7
click at [225, 96] on button "Save" at bounding box center [225, 95] width 41 height 17
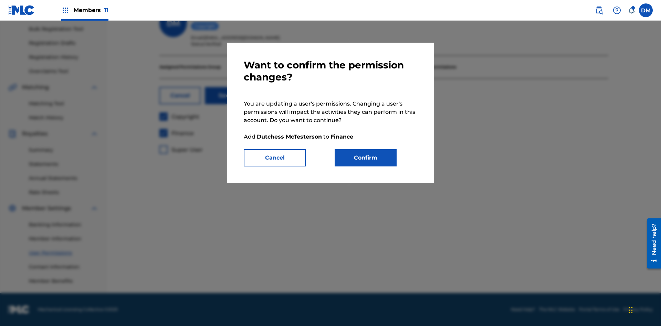
click at [365, 158] on button "Confirm" at bounding box center [365, 157] width 62 height 17
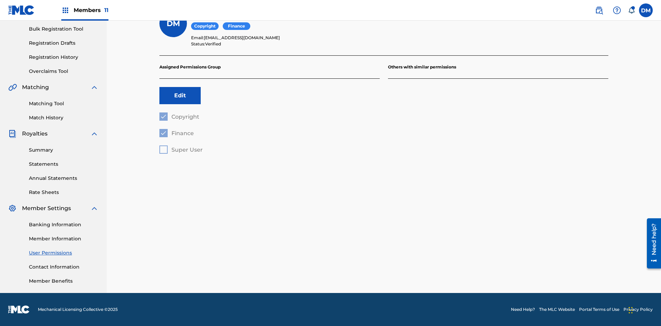
click at [645, 10] on label at bounding box center [646, 10] width 14 height 14
click at [645, 10] on input "[PERSON_NAME] [PERSON_NAME] [PERSON_NAME][EMAIL_ADDRESS][DOMAIN_NAME] Notificat…" at bounding box center [645, 10] width 0 height 0
click at [579, 97] on p "Log out" at bounding box center [579, 97] width 16 height 6
click at [645, 10] on input "[PERSON_NAME] [PERSON_NAME] [PERSON_NAME][EMAIL_ADDRESS][DOMAIN_NAME] Notificat…" at bounding box center [645, 10] width 0 height 0
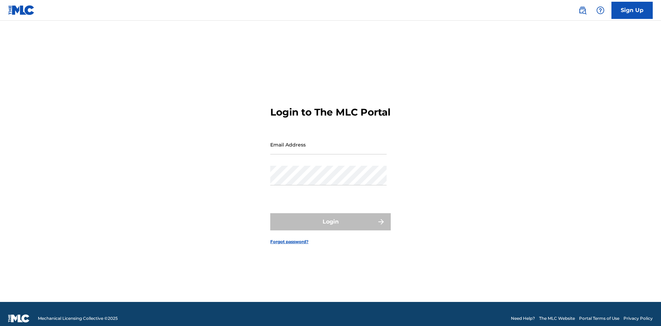
click at [328, 141] on input "Email Address" at bounding box center [328, 145] width 116 height 20
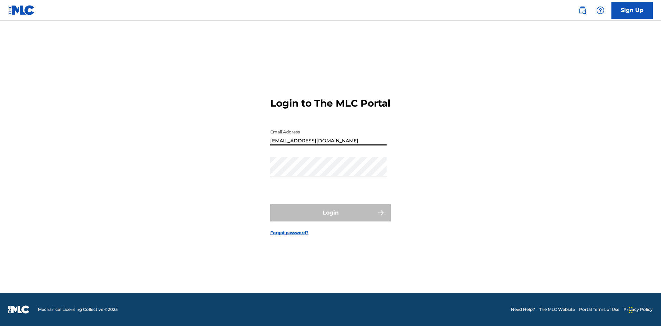
type input "[EMAIL_ADDRESS][DOMAIN_NAME]"
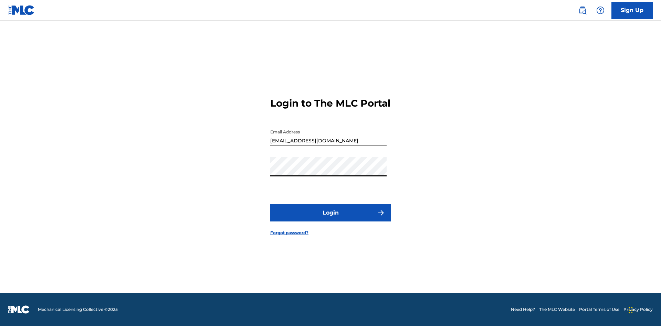
click at [330, 219] on button "Login" at bounding box center [330, 212] width 120 height 17
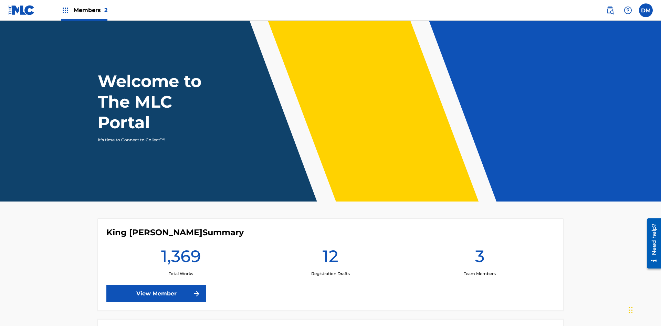
click at [84, 10] on span "Members 2" at bounding box center [91, 10] width 34 height 8
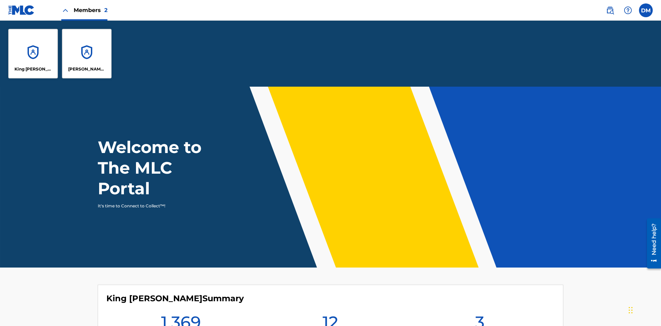
click at [33, 69] on p "King [PERSON_NAME]" at bounding box center [33, 69] width 38 height 6
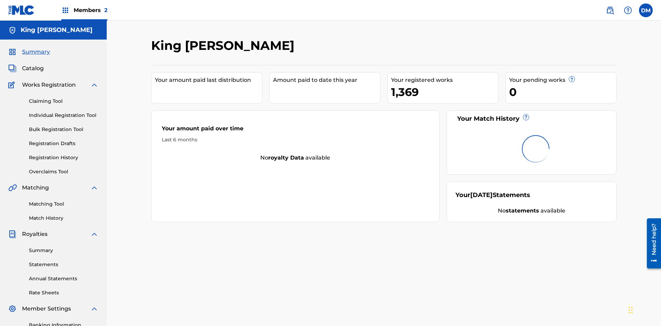
click at [35, 48] on span "Summary" at bounding box center [36, 52] width 28 height 8
click at [64, 201] on link "Matching Tool" at bounding box center [63, 204] width 69 height 7
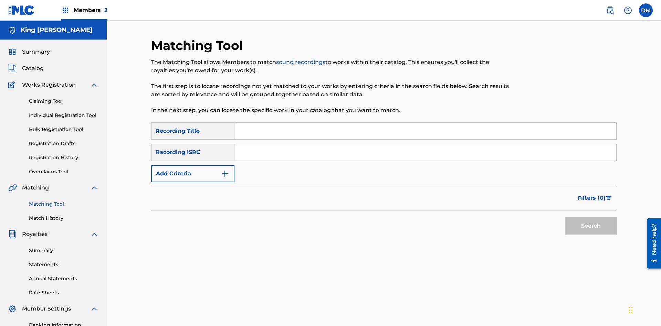
click at [64, 215] on link "Match History" at bounding box center [63, 218] width 69 height 7
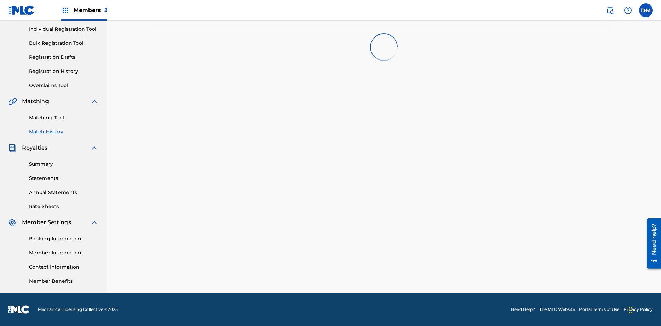
click at [64, 85] on link "Overclaims Tool" at bounding box center [63, 85] width 69 height 7
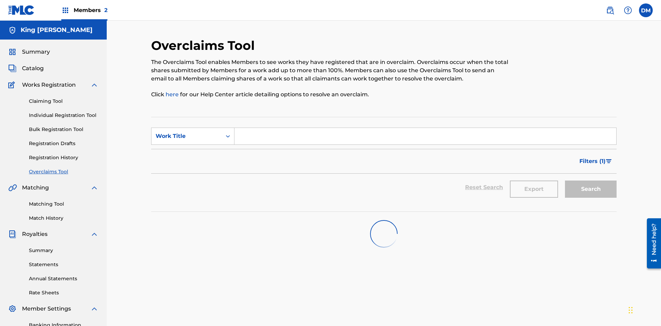
click at [33, 64] on span "Catalog" at bounding box center [33, 68] width 22 height 8
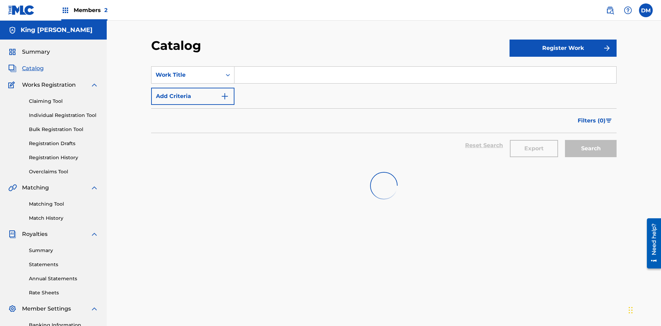
scroll to position [56, 0]
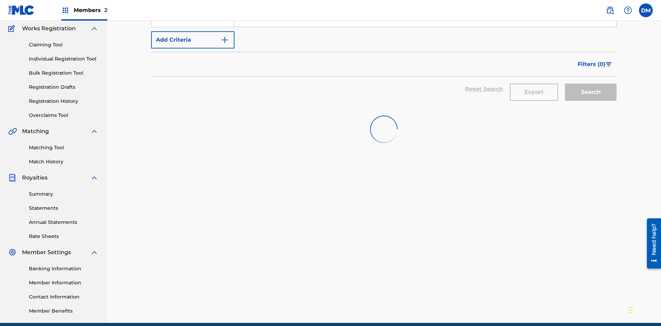
click at [64, 45] on link "Claiming Tool" at bounding box center [63, 44] width 69 height 7
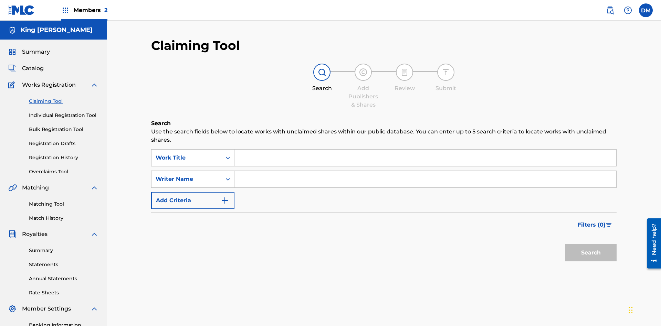
scroll to position [71, 0]
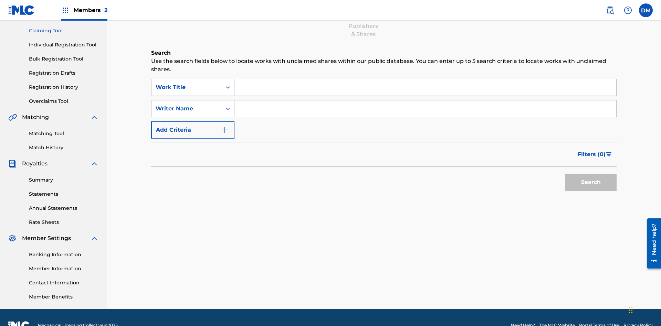
click at [64, 45] on link "Individual Registration Tool" at bounding box center [63, 44] width 69 height 7
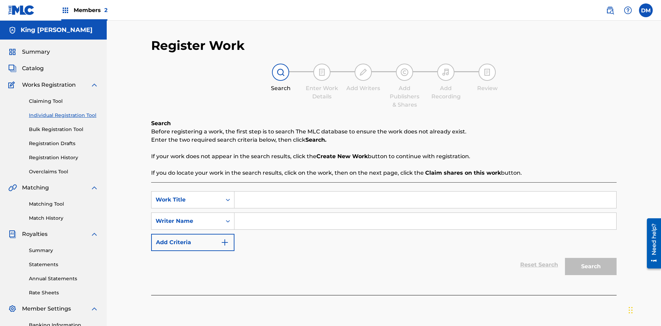
scroll to position [85, 0]
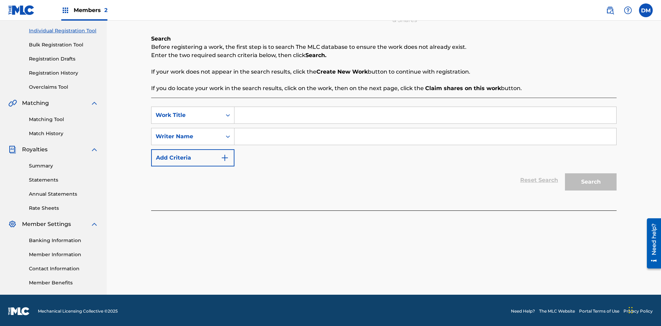
click at [64, 45] on link "Bulk Registration Tool" at bounding box center [63, 44] width 69 height 7
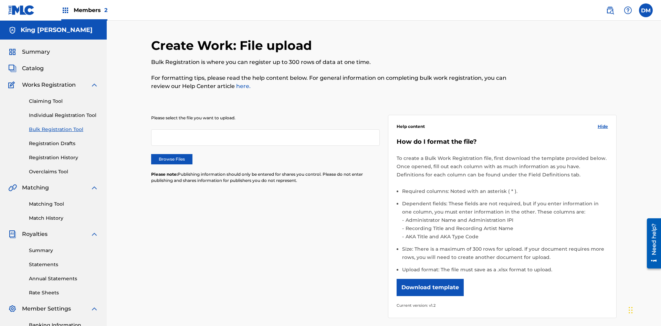
scroll to position [0, 151]
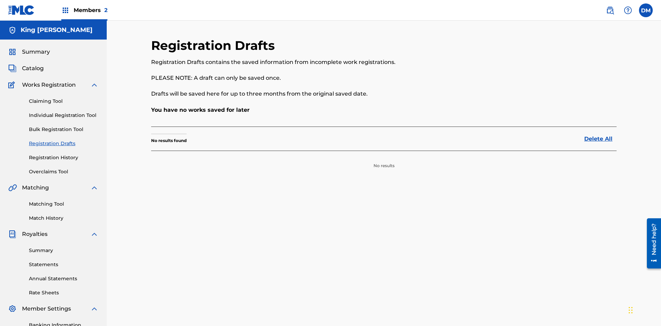
click at [64, 154] on link "Registration History" at bounding box center [63, 157] width 69 height 7
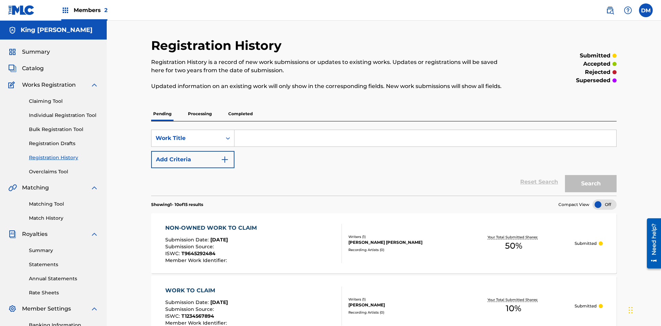
click at [64, 247] on link "Summary" at bounding box center [63, 250] width 69 height 7
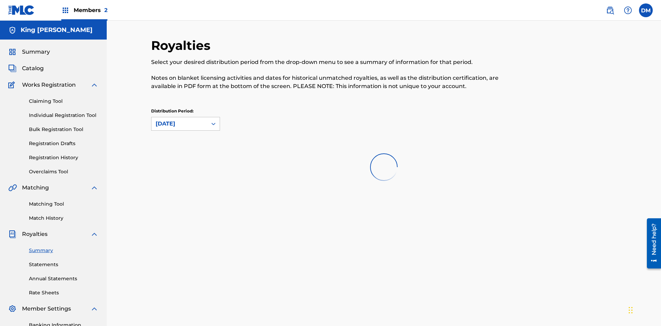
click at [64, 261] on link "Statements" at bounding box center [63, 264] width 69 height 7
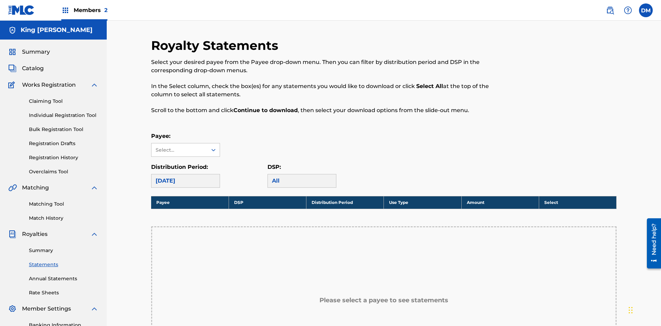
click at [64, 275] on link "Annual Statements" at bounding box center [63, 278] width 69 height 7
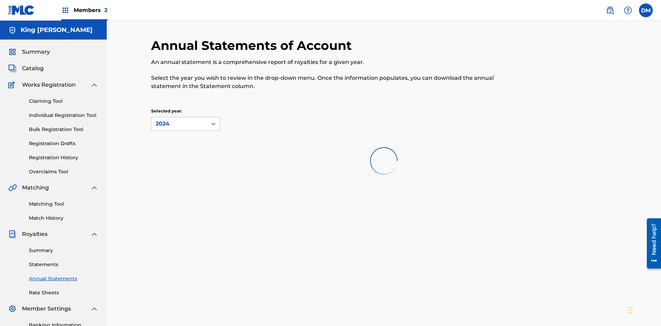
click at [64, 289] on link "Rate Sheets" at bounding box center [63, 292] width 69 height 7
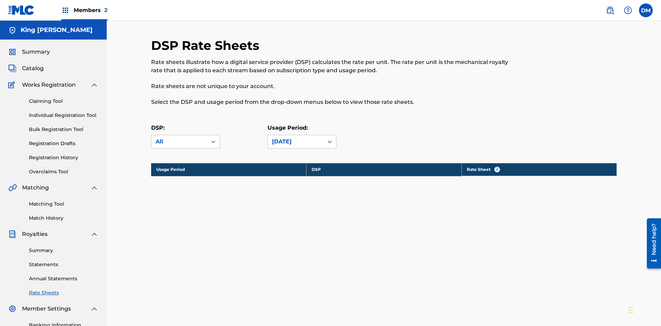
click at [64, 322] on link "Banking Information" at bounding box center [63, 325] width 69 height 7
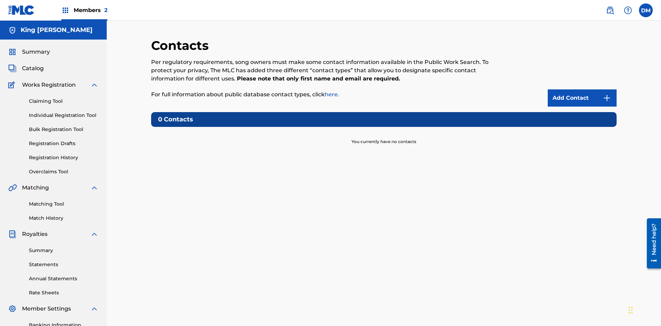
scroll to position [7, 0]
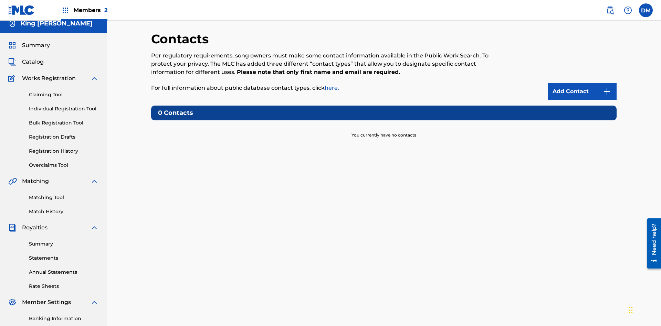
click at [645, 10] on label at bounding box center [646, 10] width 14 height 14
click at [645, 10] on input "DM Dutchess McTesterson dutchess.mctesterson@gmail.com Notification Preferences…" at bounding box center [645, 10] width 0 height 0
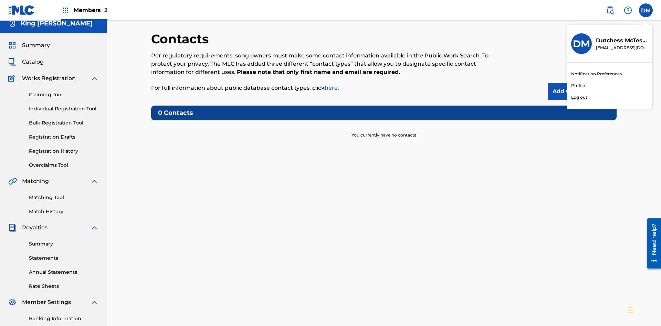
scroll to position [0, 0]
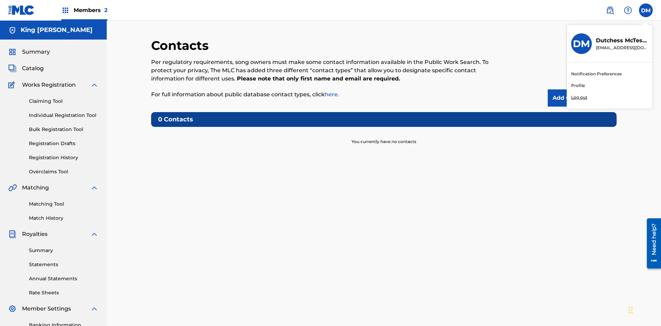
click at [579, 97] on p "Log out" at bounding box center [579, 97] width 16 height 6
click at [645, 10] on input "DM Dutchess McTesterson dutchess.mctesterson@gmail.com Notification Preferences…" at bounding box center [645, 10] width 0 height 0
